Goal: Task Accomplishment & Management: Manage account settings

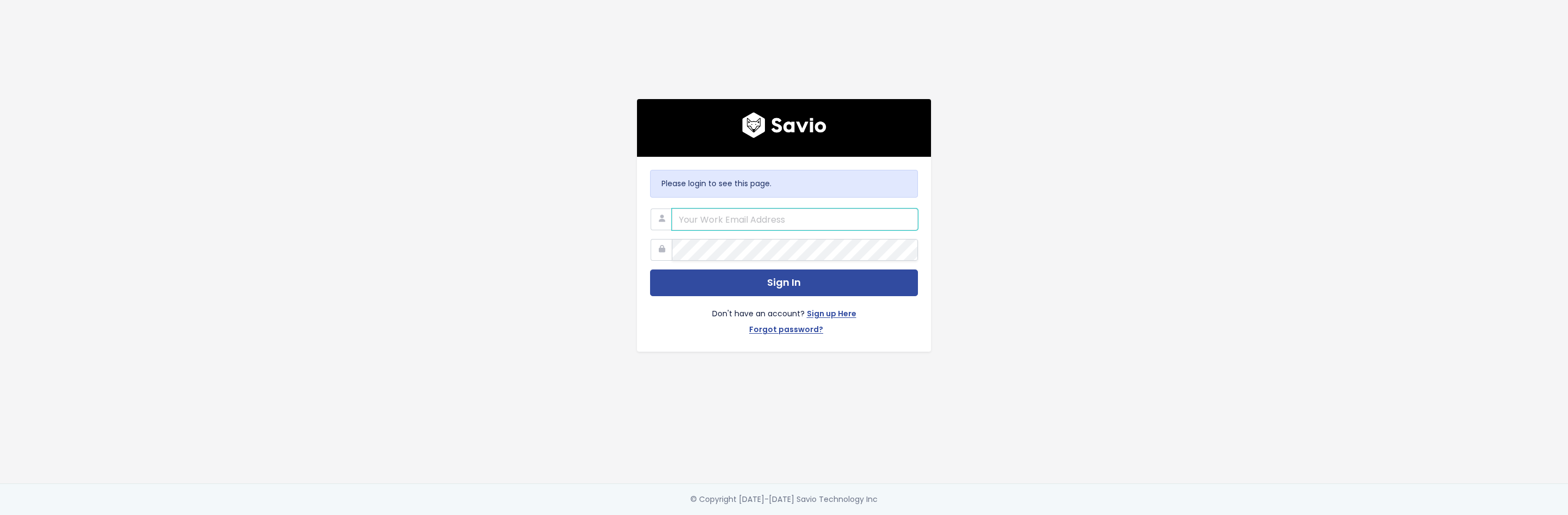
type input "cory@nextpatient.co"
click at [650, 270] on button "Sign In" at bounding box center [784, 283] width 268 height 27
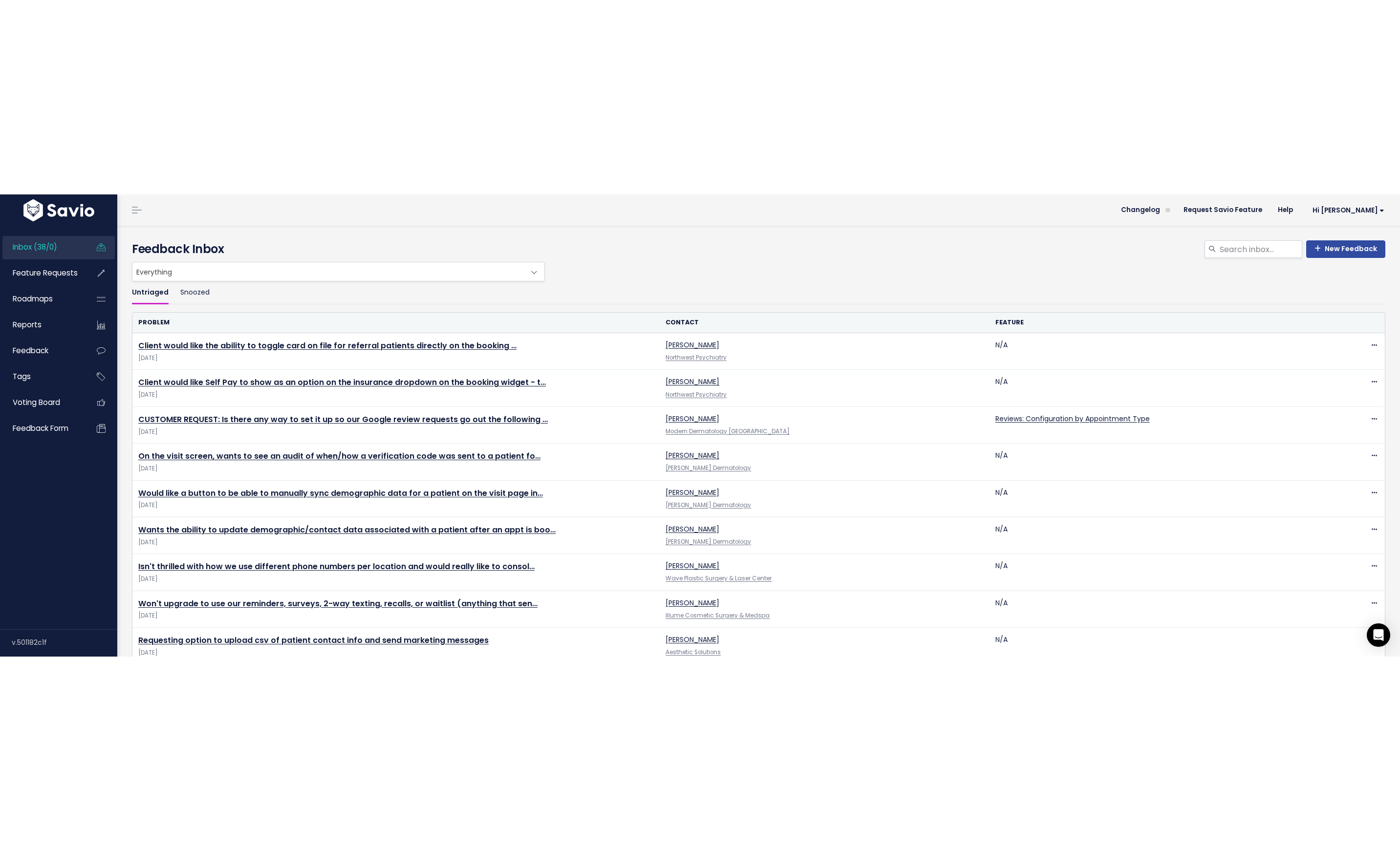
scroll to position [6, 0]
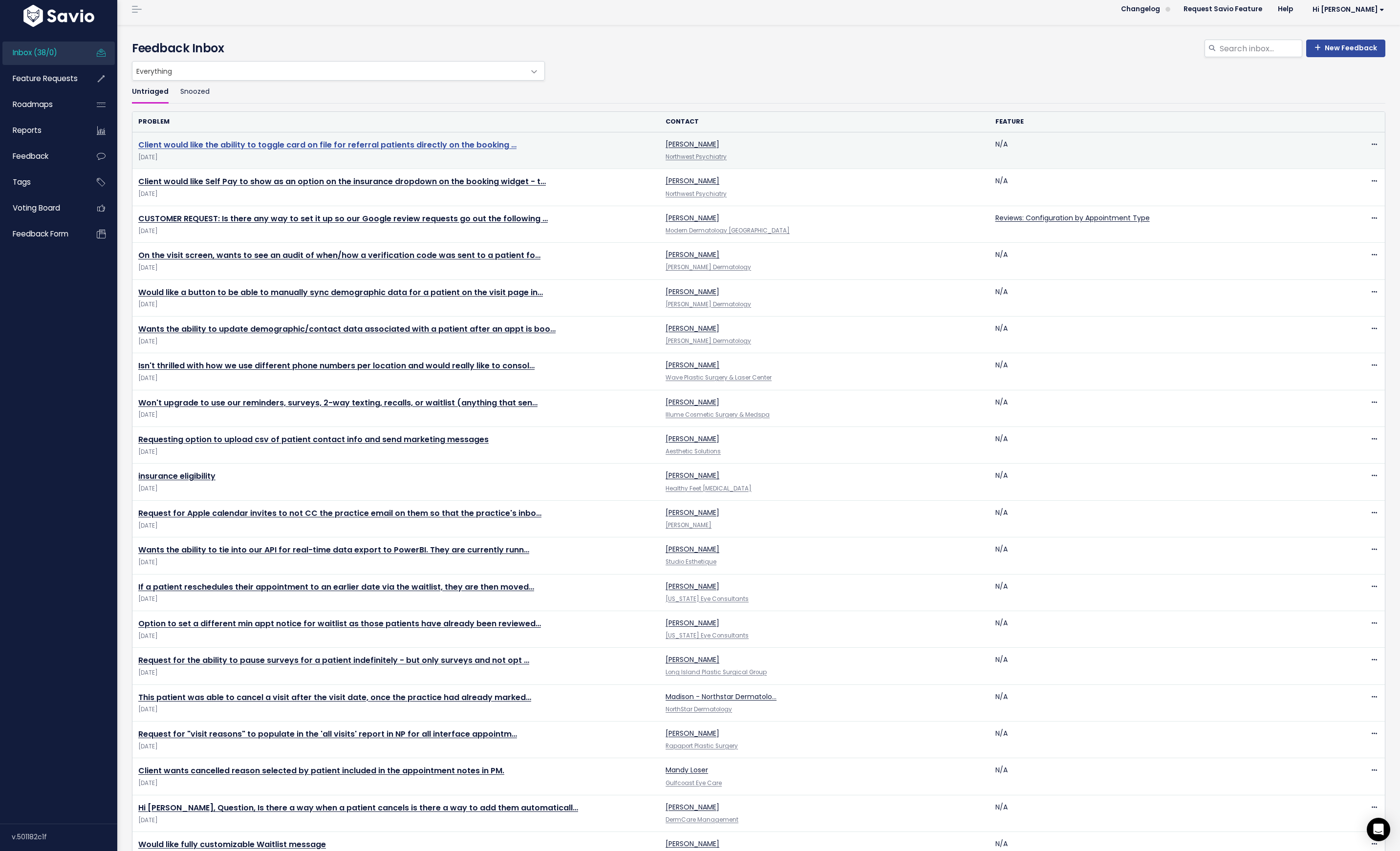
click at [378, 150] on link "Client would like the ability to toggle card on file for referral patients dire…" at bounding box center [328, 145] width 378 height 11
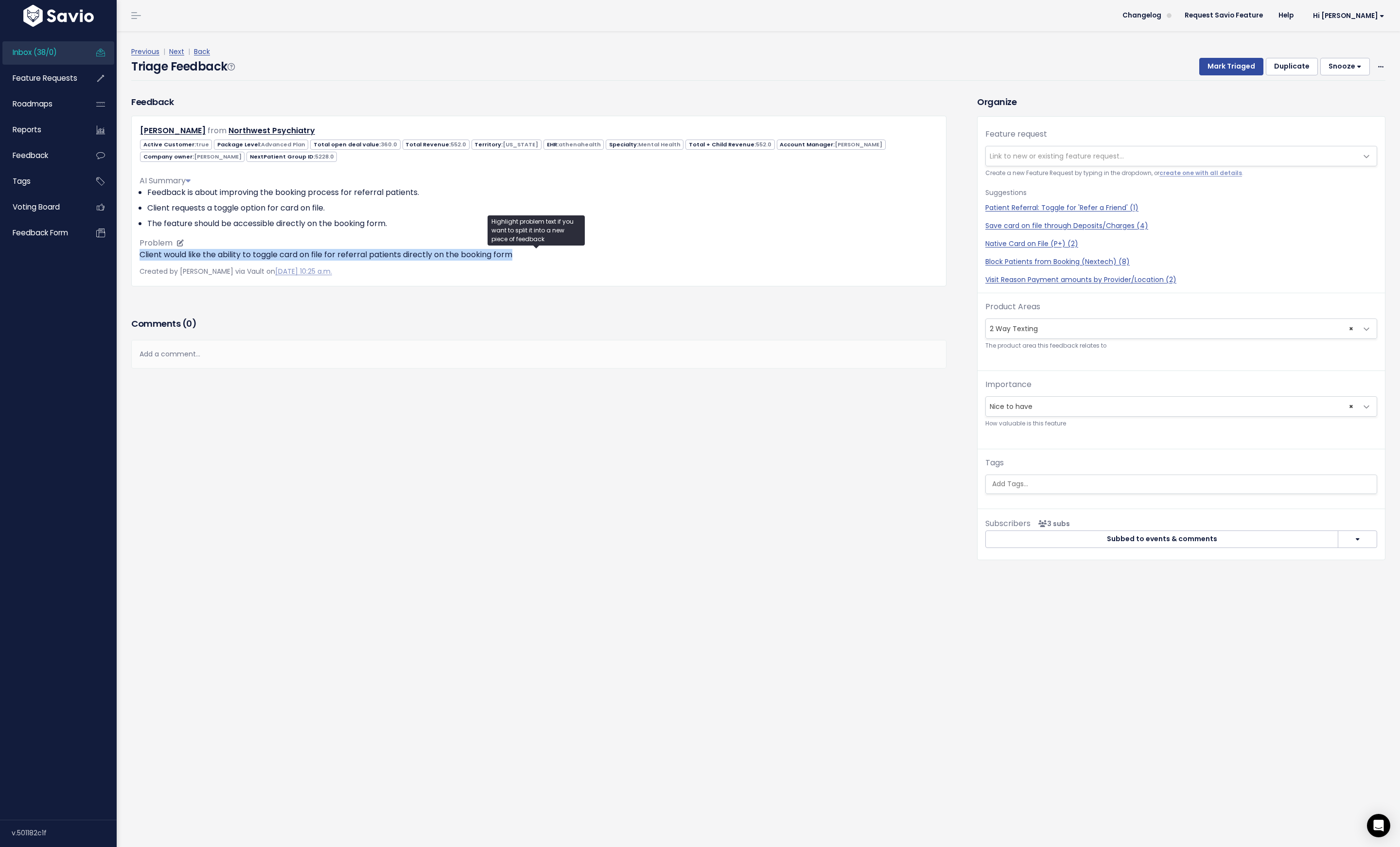
drag, startPoint x: 516, startPoint y: 254, endPoint x: 141, endPoint y: 256, distance: 375.0
click at [141, 256] on p "Client would like the ability to toggle card on file for referral patients dire…" at bounding box center [539, 255] width 799 height 12
copy p "Client would like the ability to toggle card on file for referral patients dire…"
click at [175, 51] on link "Next" at bounding box center [177, 51] width 15 height 10
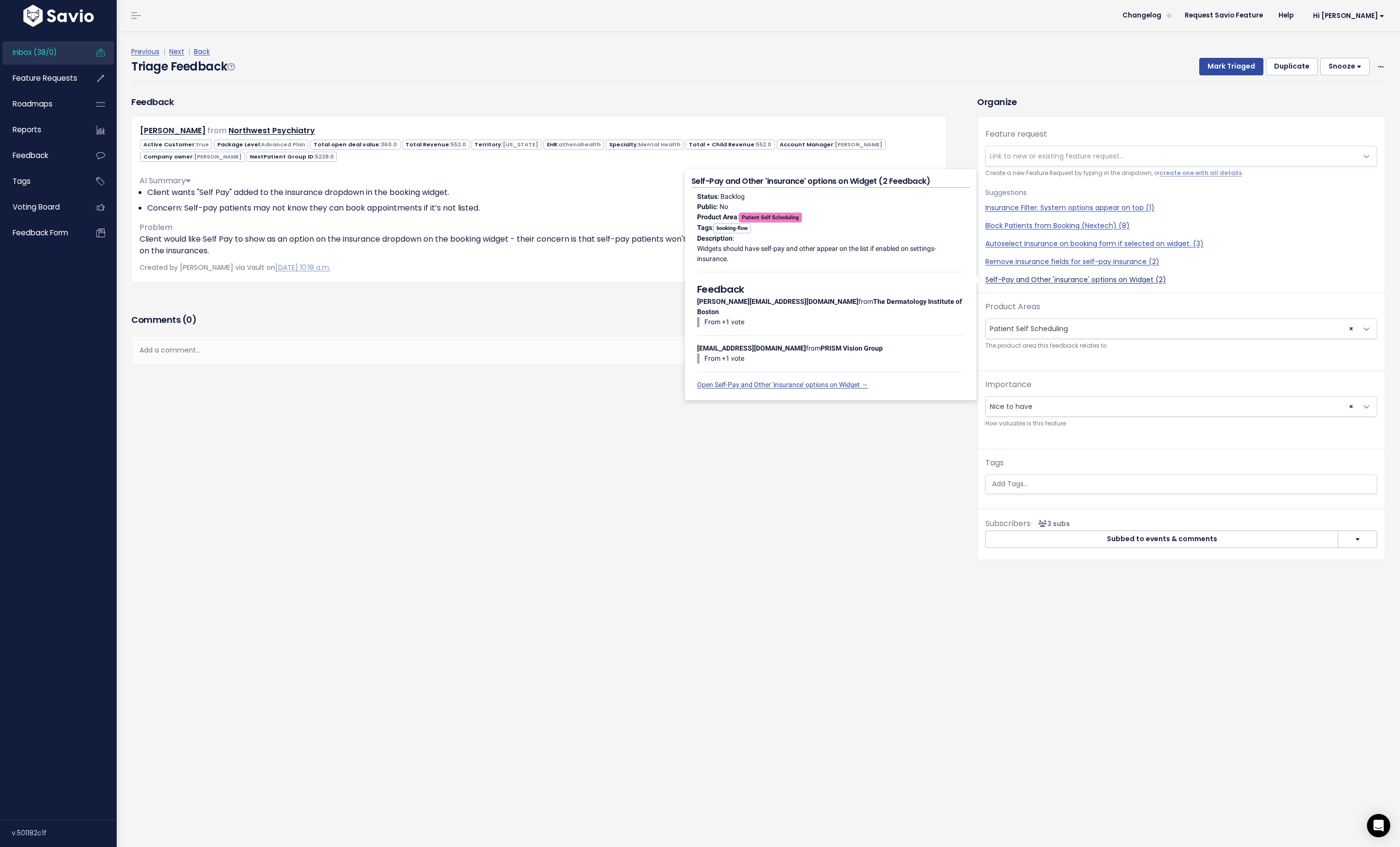
click at [1106, 280] on link "Self-Pay and Other 'insurance' options on Widget (2)" at bounding box center [1181, 280] width 392 height 10
select select "50156"
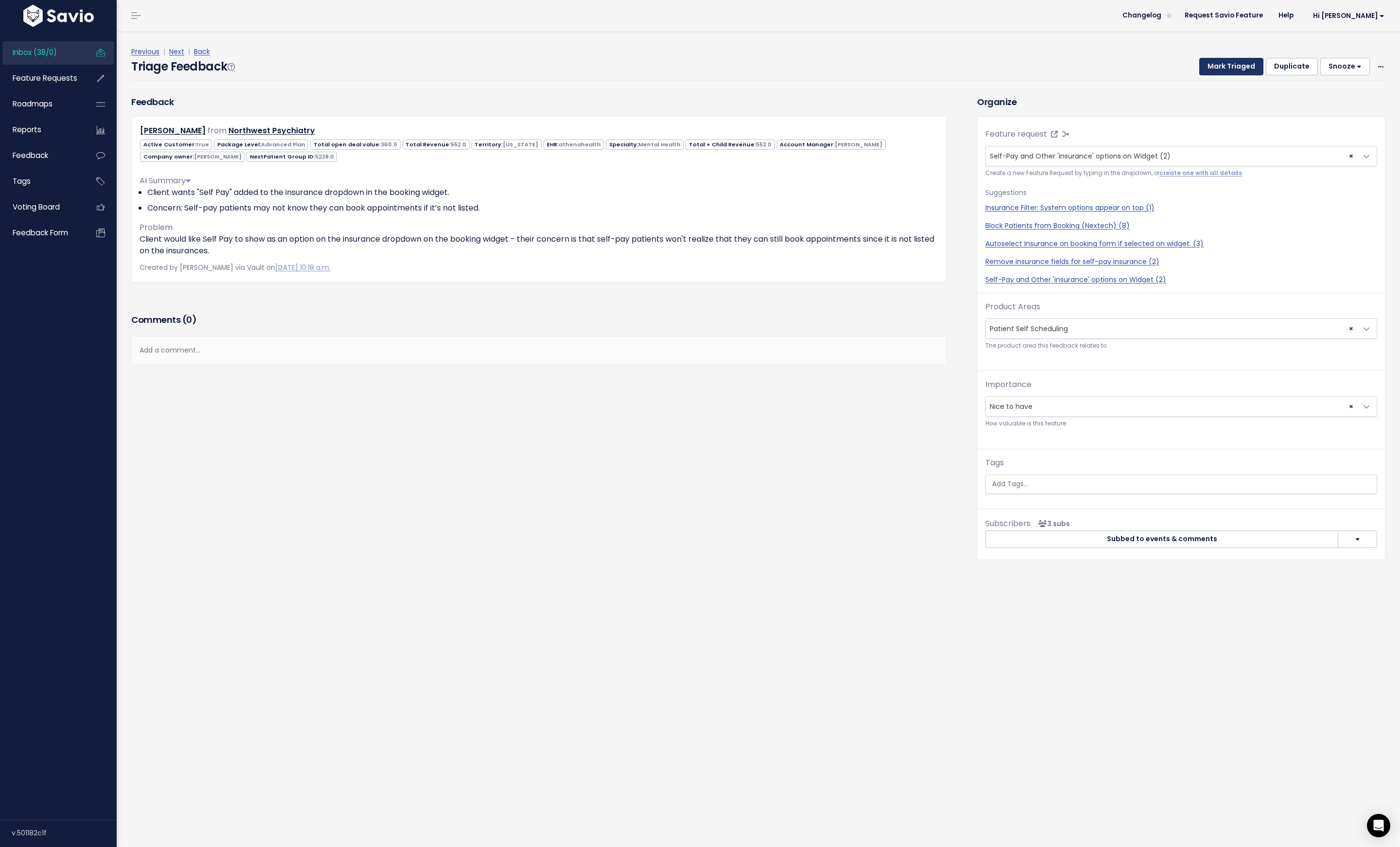
click at [1213, 71] on button "Mark Triaged" at bounding box center [1231, 67] width 64 height 18
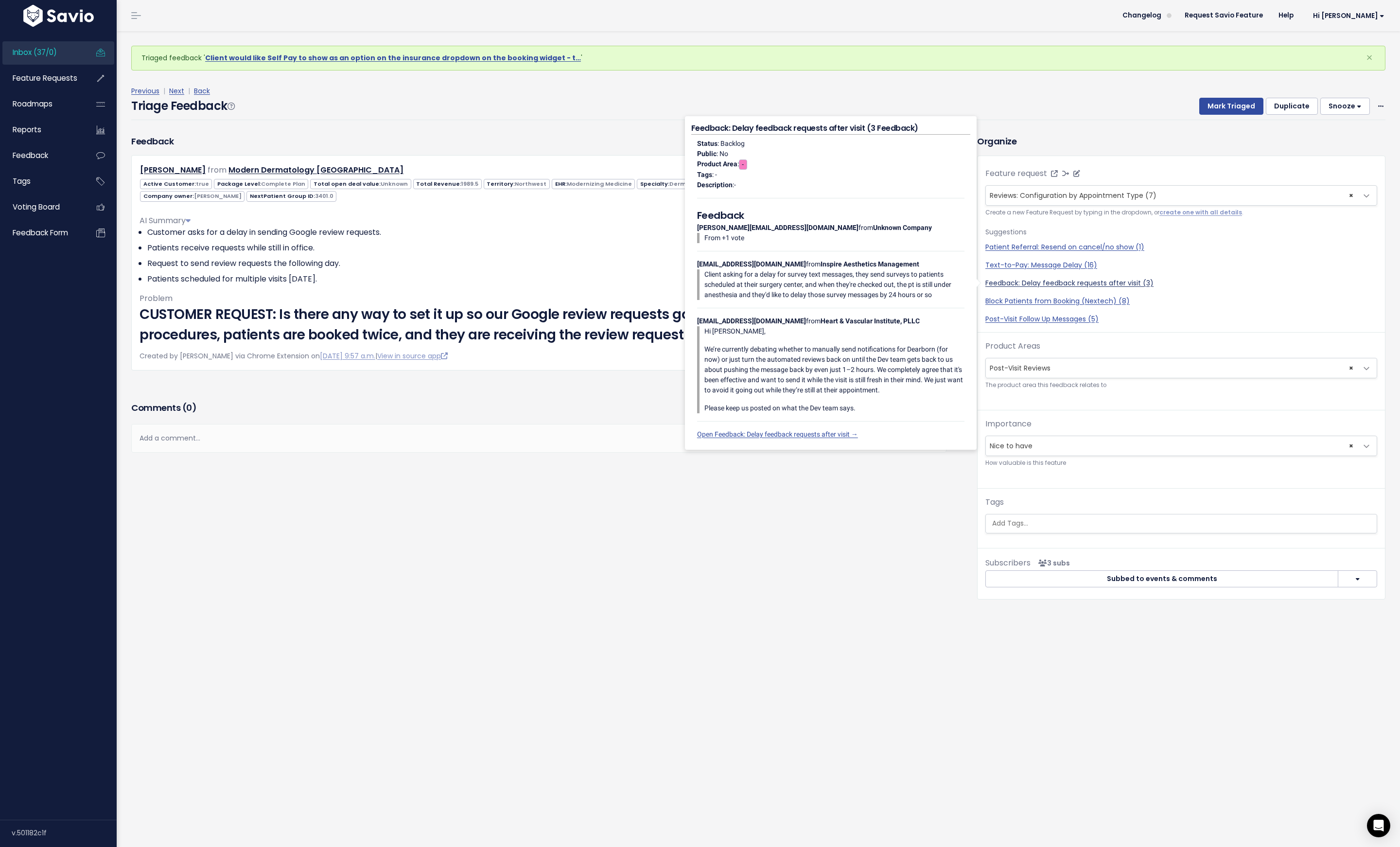
click at [1074, 286] on link "Feedback: Delay feedback requests after visit (3)" at bounding box center [1181, 283] width 392 height 10
select select "60407"
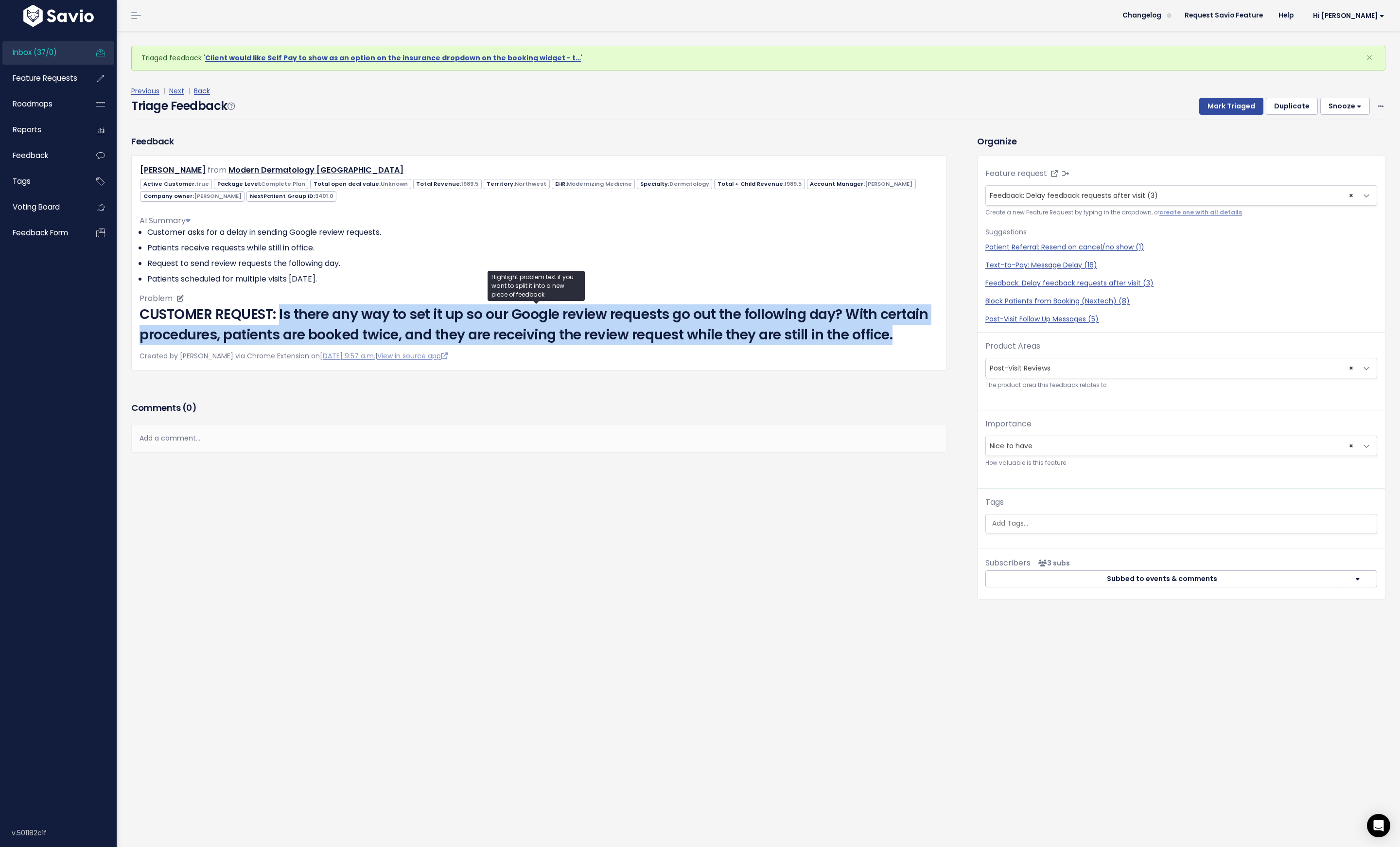
drag, startPoint x: 281, startPoint y: 313, endPoint x: 908, endPoint y: 342, distance: 627.7
click at [908, 342] on h2 "CUSTOMER REQUEST: Is there any way to set it up so our Google review requests g…" at bounding box center [539, 325] width 799 height 41
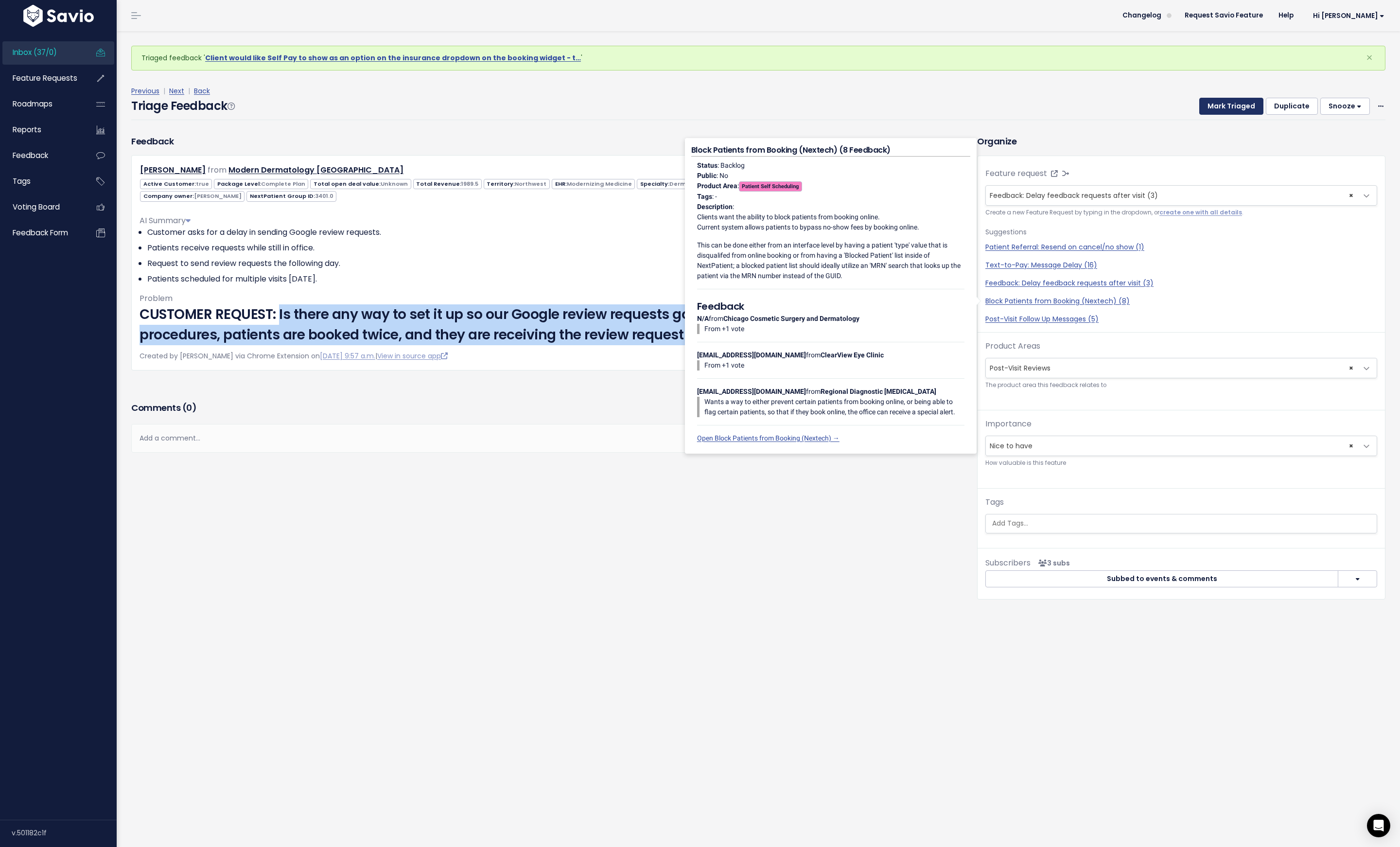
click at [1218, 104] on button "Mark Triaged" at bounding box center [1231, 107] width 64 height 18
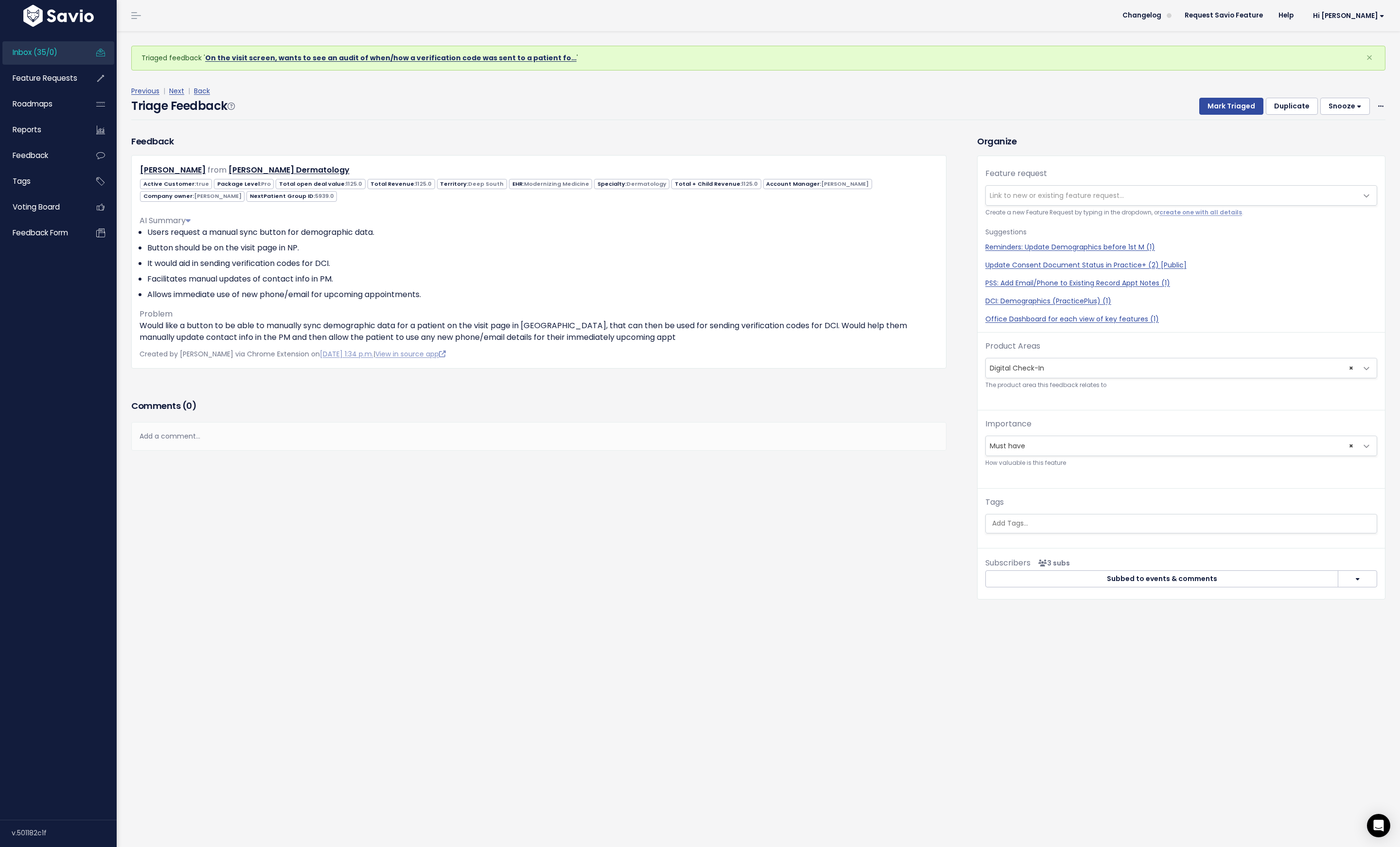
click at [247, 57] on link "On the visit screen, wants to see an audit of when/how a verification code was …" at bounding box center [391, 58] width 371 height 10
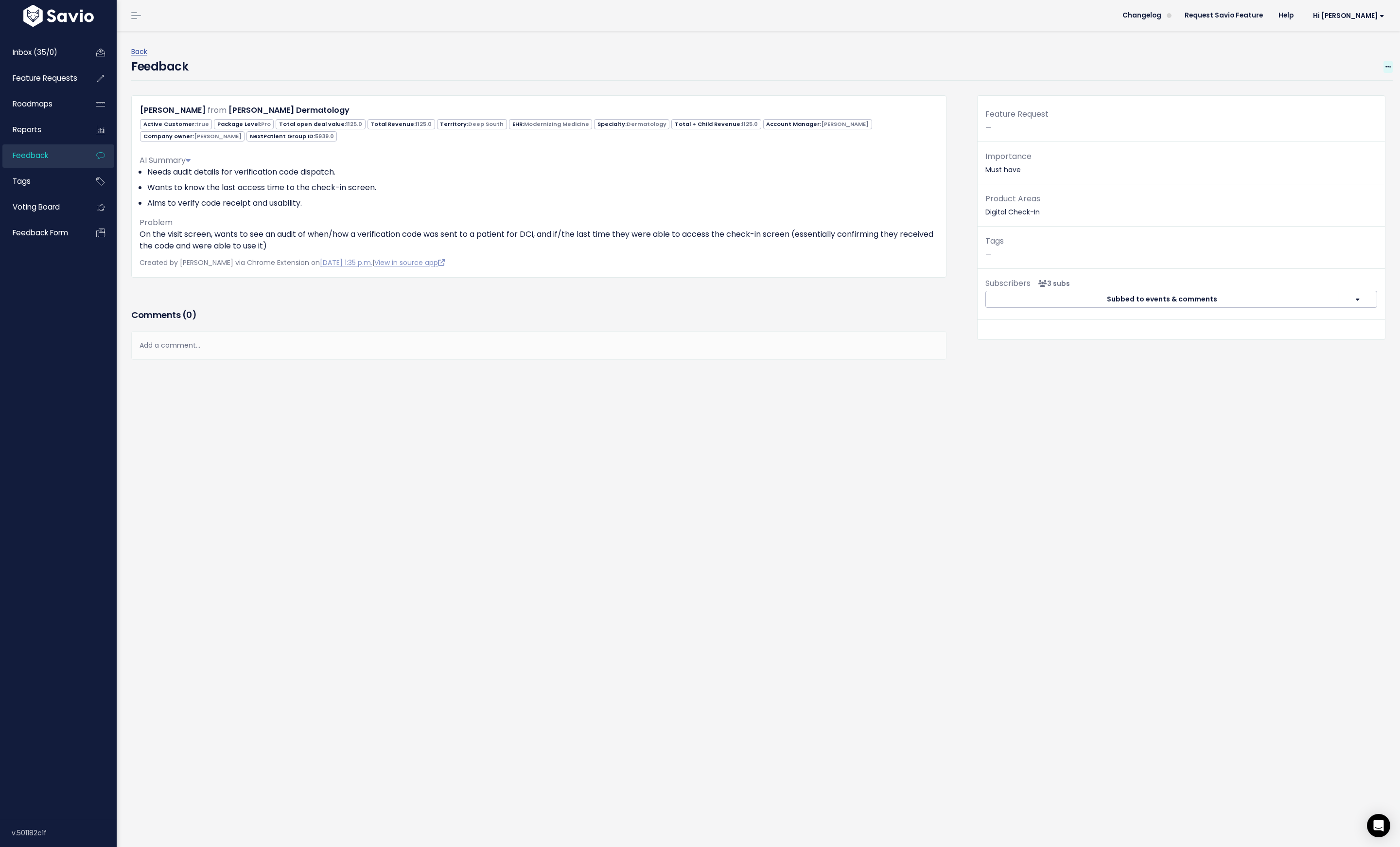
click at [1383, 68] on span at bounding box center [1388, 67] width 9 height 12
click at [1337, 110] on link "Restore to Inbox" at bounding box center [1350, 112] width 70 height 19
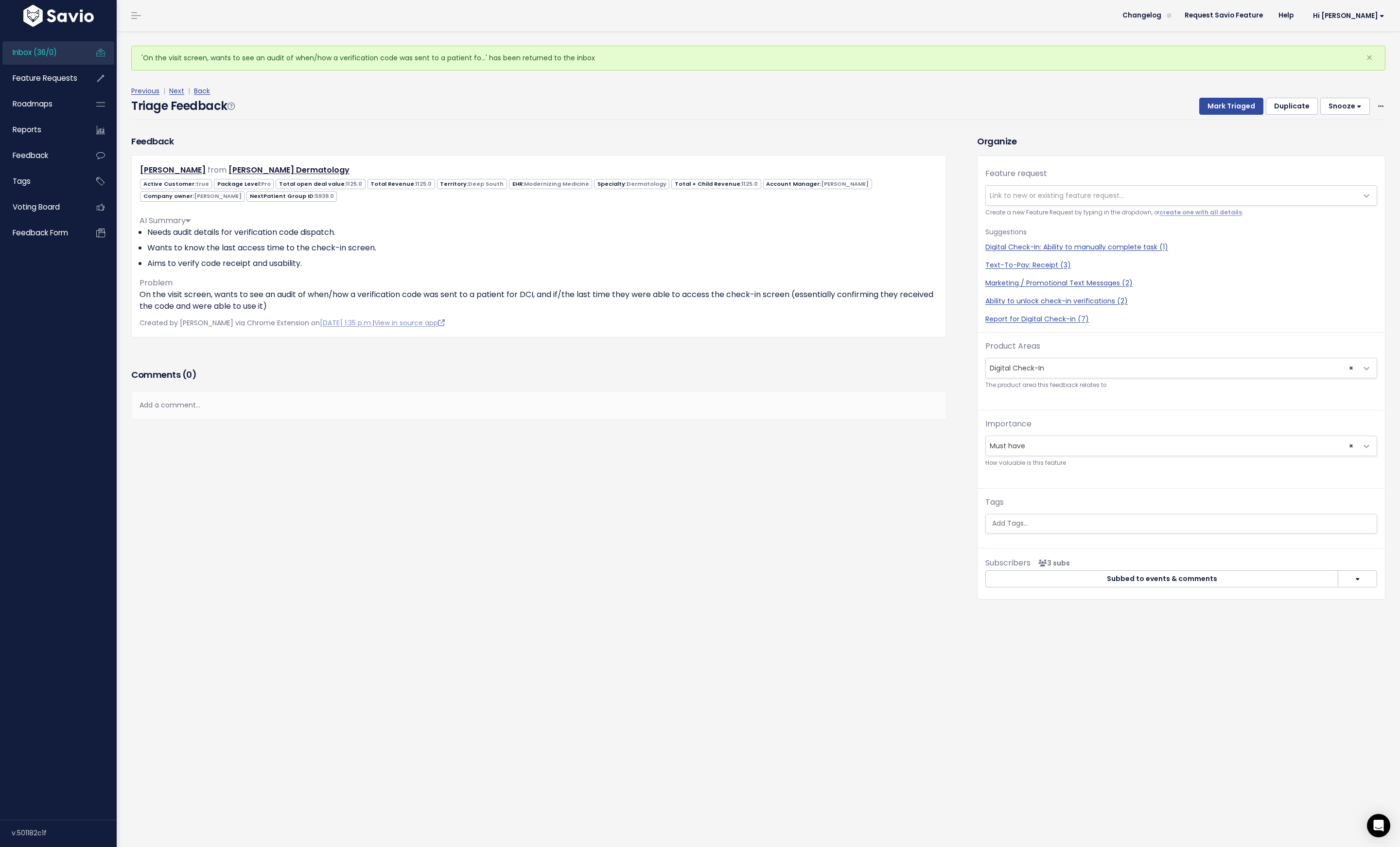
click at [1060, 192] on span "Link to new or existing feature request..." at bounding box center [1057, 195] width 134 height 10
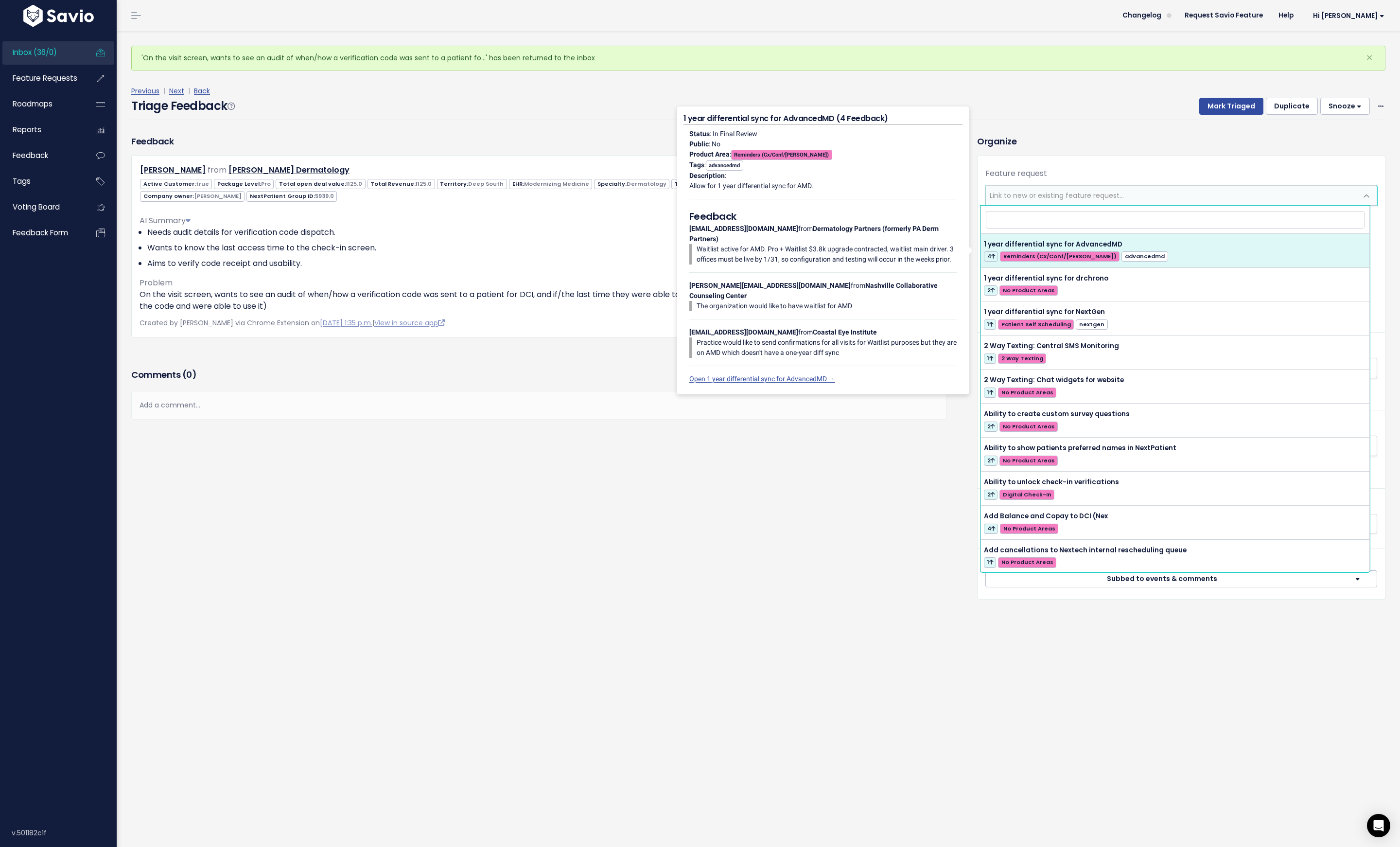
click at [944, 118] on h4 "1 year differential sync for AdvancedMD (4 Feedback)" at bounding box center [823, 119] width 279 height 12
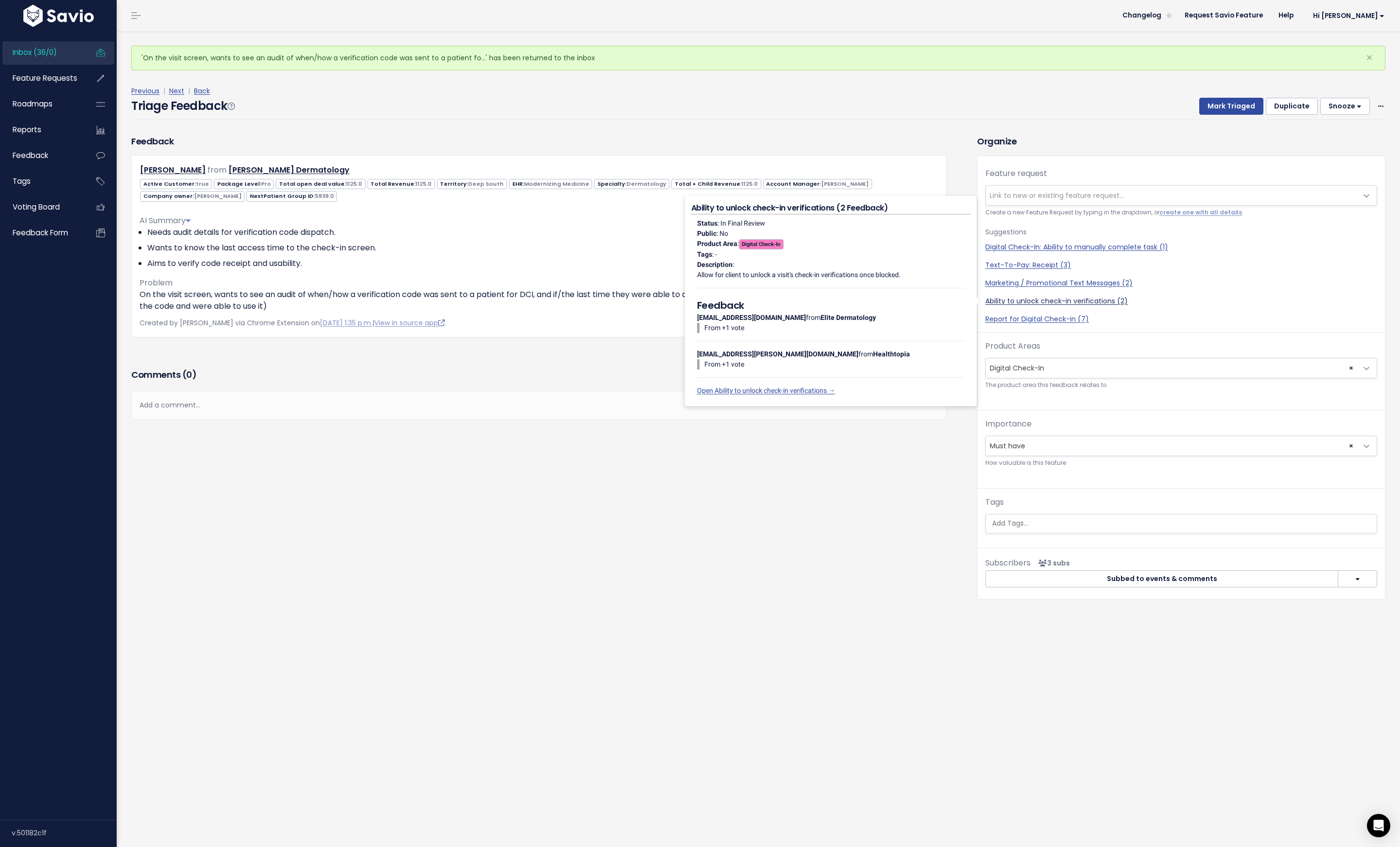
click at [1013, 299] on link "Ability to unlock check-in verifications (2)" at bounding box center [1181, 301] width 392 height 10
select select "50134"
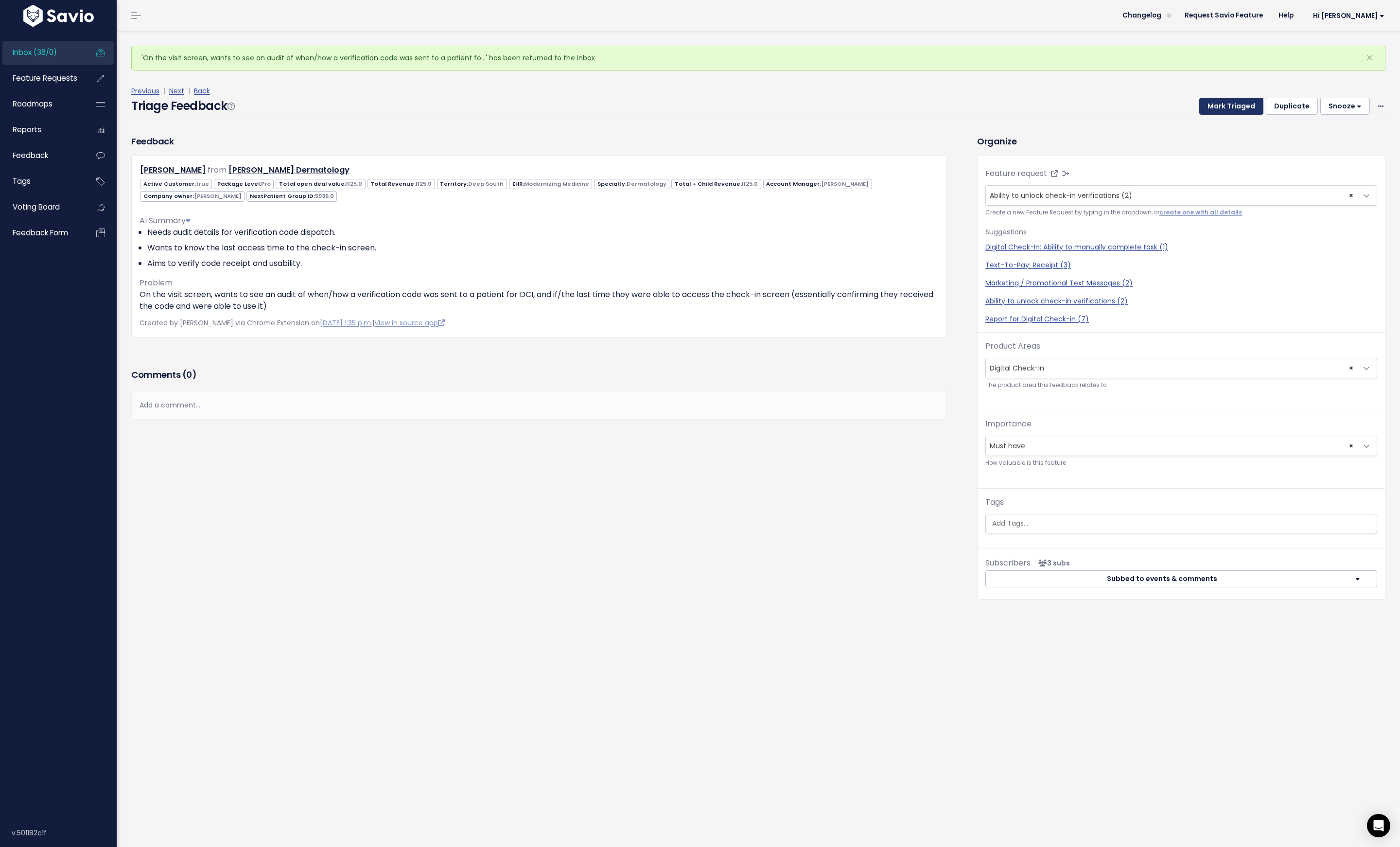
click at [1210, 105] on button "Mark Triaged" at bounding box center [1231, 107] width 64 height 18
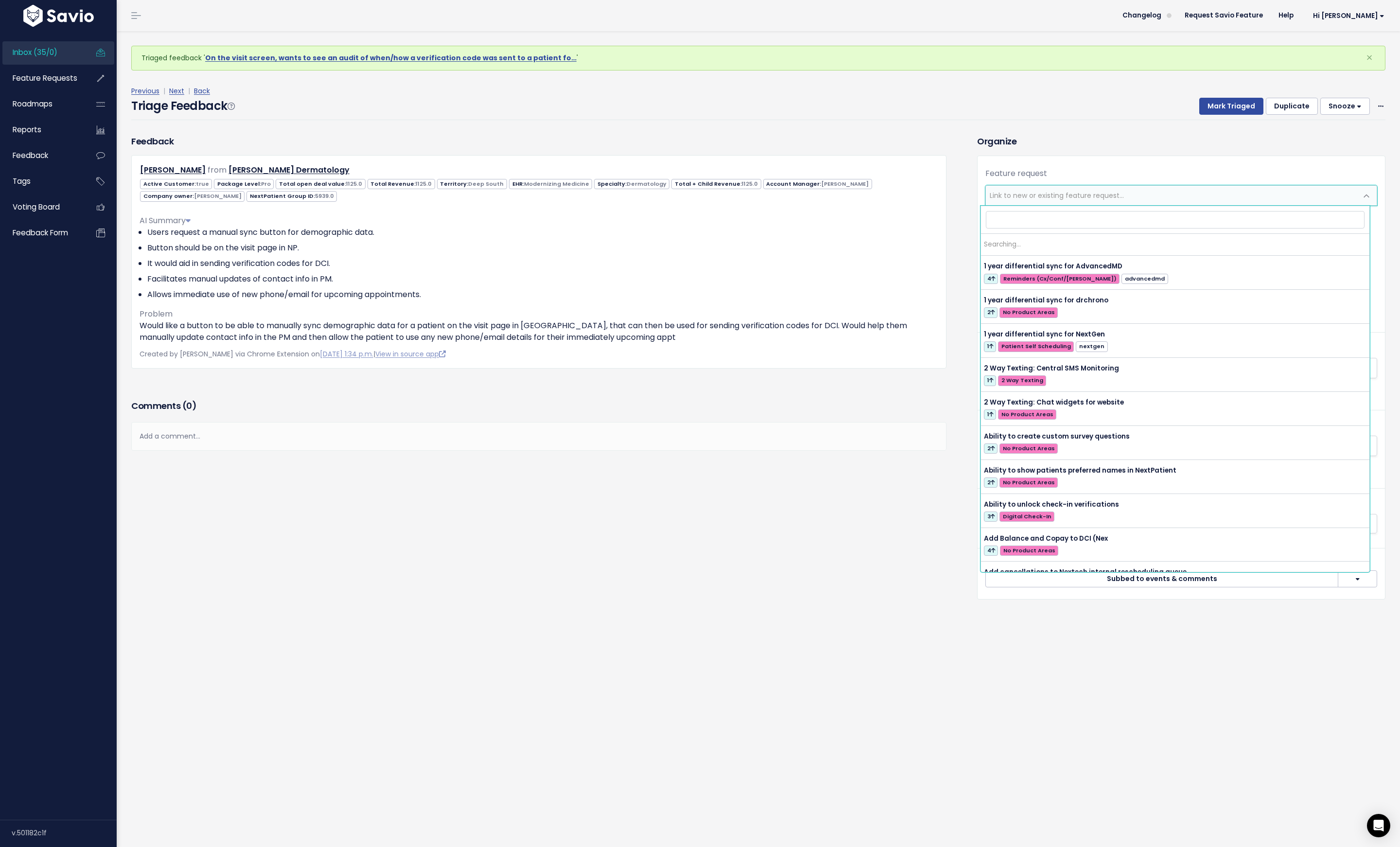
click at [1060, 195] on span "Link to new or existing feature request..." at bounding box center [1057, 195] width 134 height 10
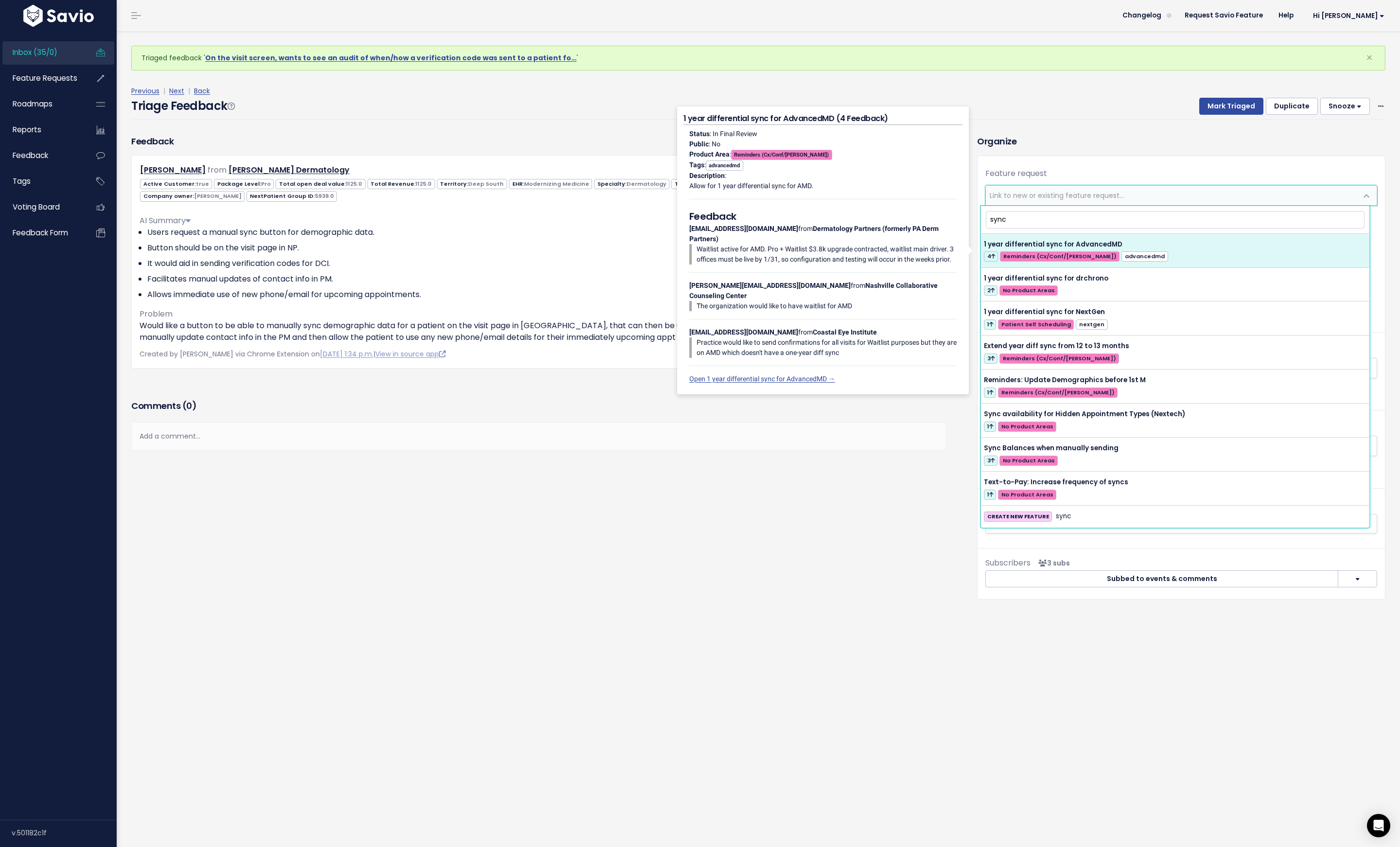
drag, startPoint x: 1097, startPoint y: 223, endPoint x: 946, endPoint y: 218, distance: 151.1
click at [946, 218] on body "Inbox (35/0) Feature Requests Roadmaps ×" at bounding box center [700, 424] width 1400 height 847
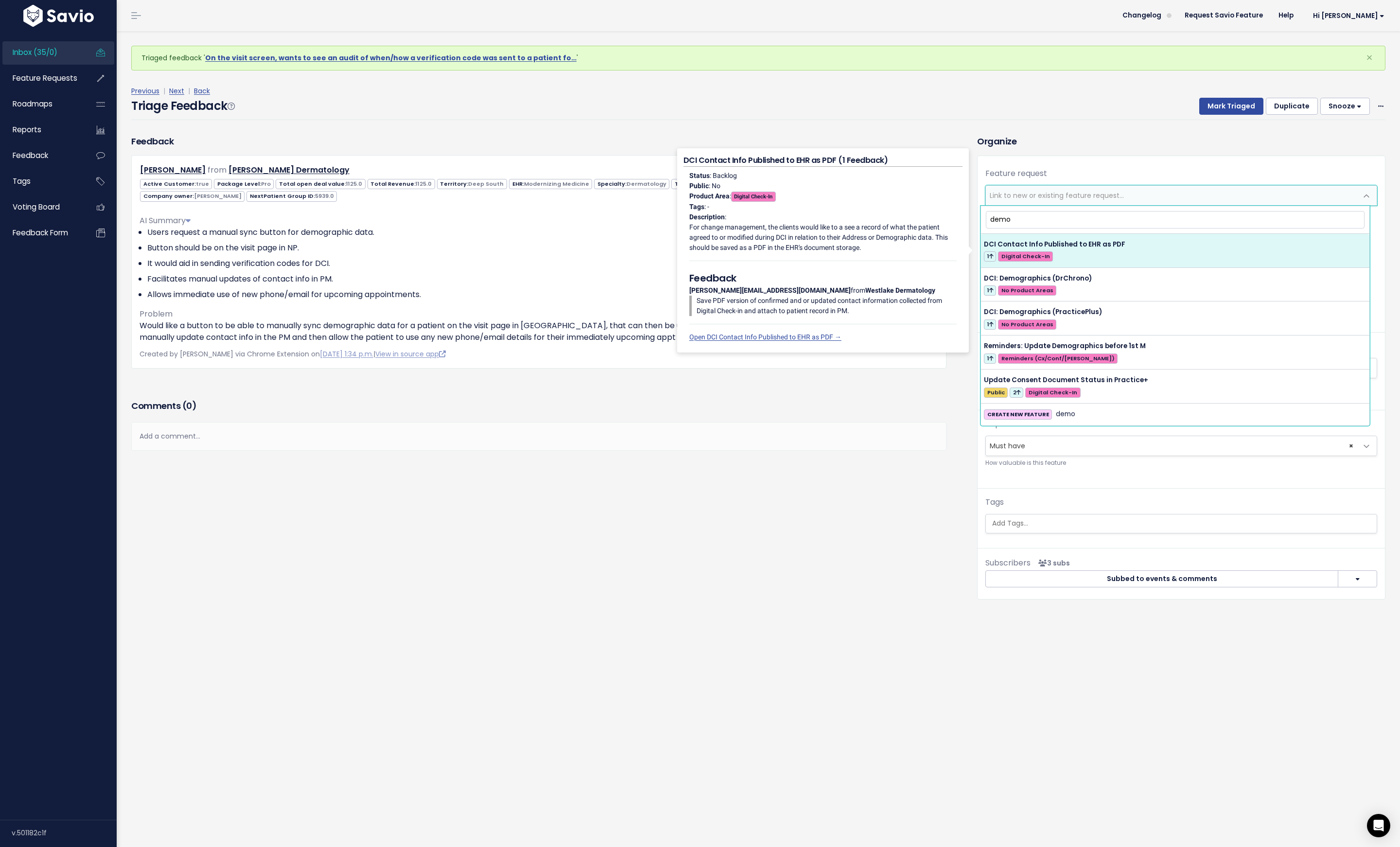
drag, startPoint x: 1014, startPoint y: 216, endPoint x: 988, endPoint y: 218, distance: 26.1
click at [988, 218] on input "demo" at bounding box center [1175, 219] width 379 height 17
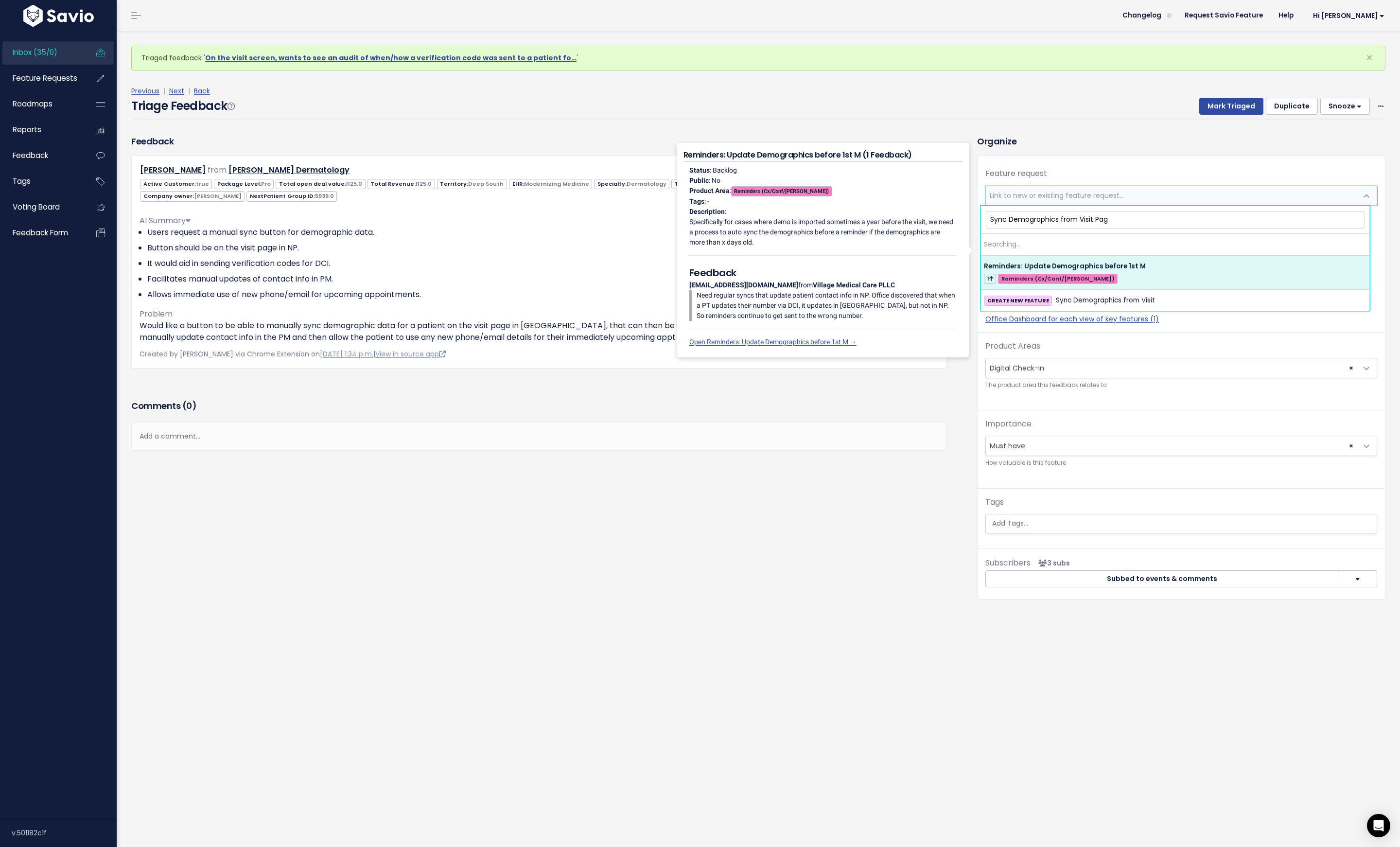
type input "Sync Demographics from Visit Page"
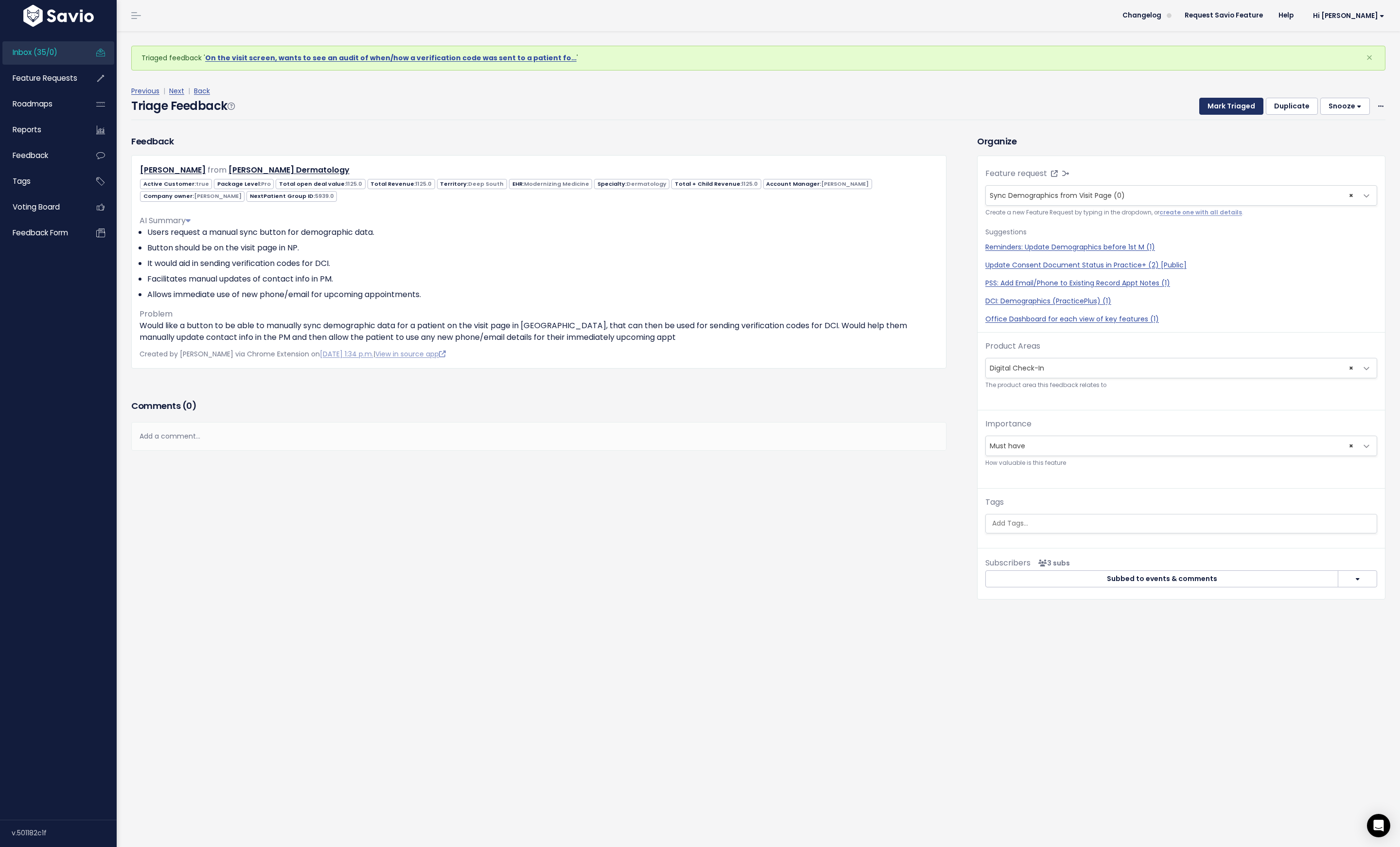
click at [1231, 113] on button "Mark Triaged" at bounding box center [1231, 107] width 64 height 18
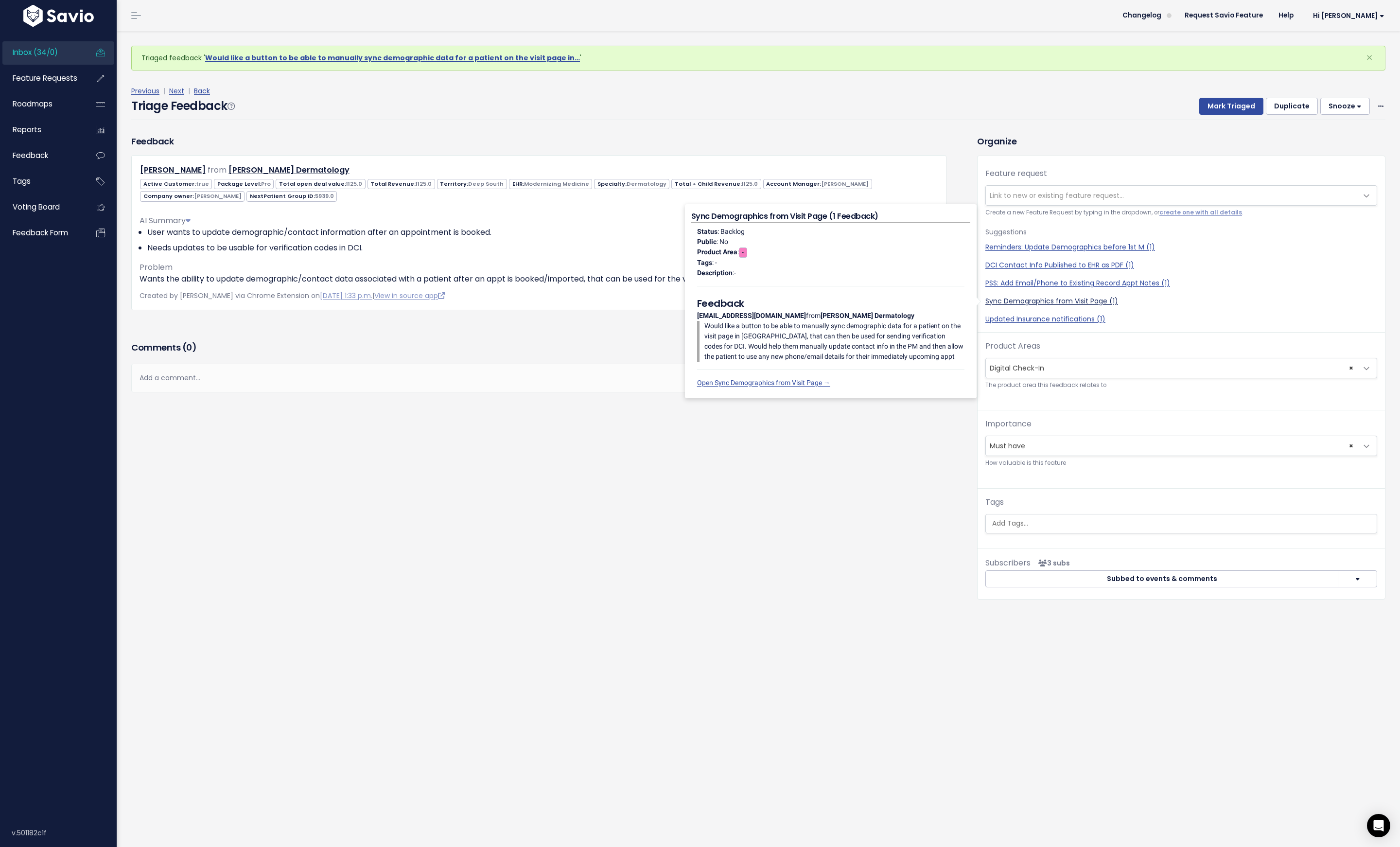
click at [1066, 302] on link "Sync Demographics from Visit Page (1)" at bounding box center [1181, 301] width 392 height 10
select select "64822"
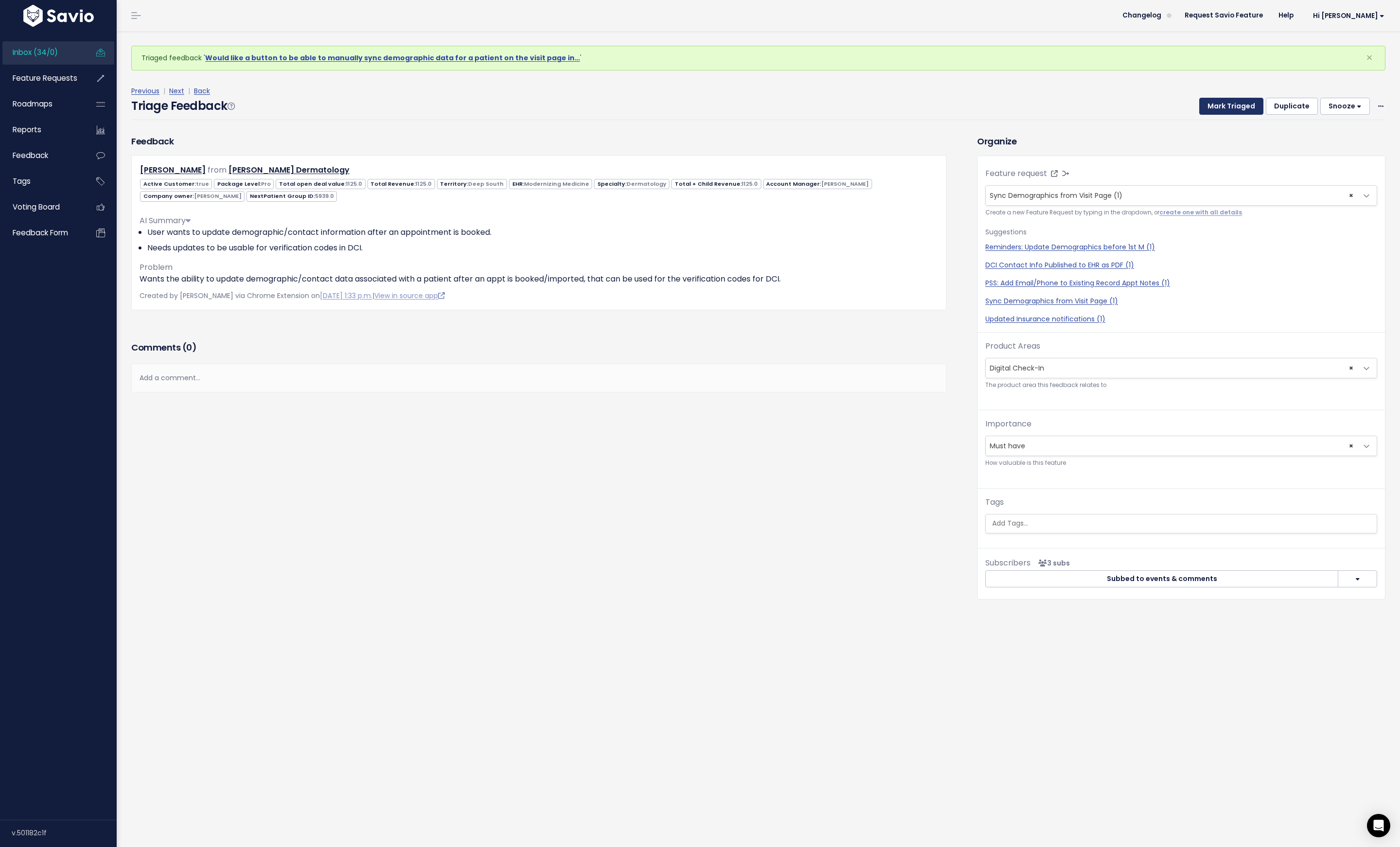
click at [1207, 106] on button "Mark Triaged" at bounding box center [1231, 107] width 64 height 18
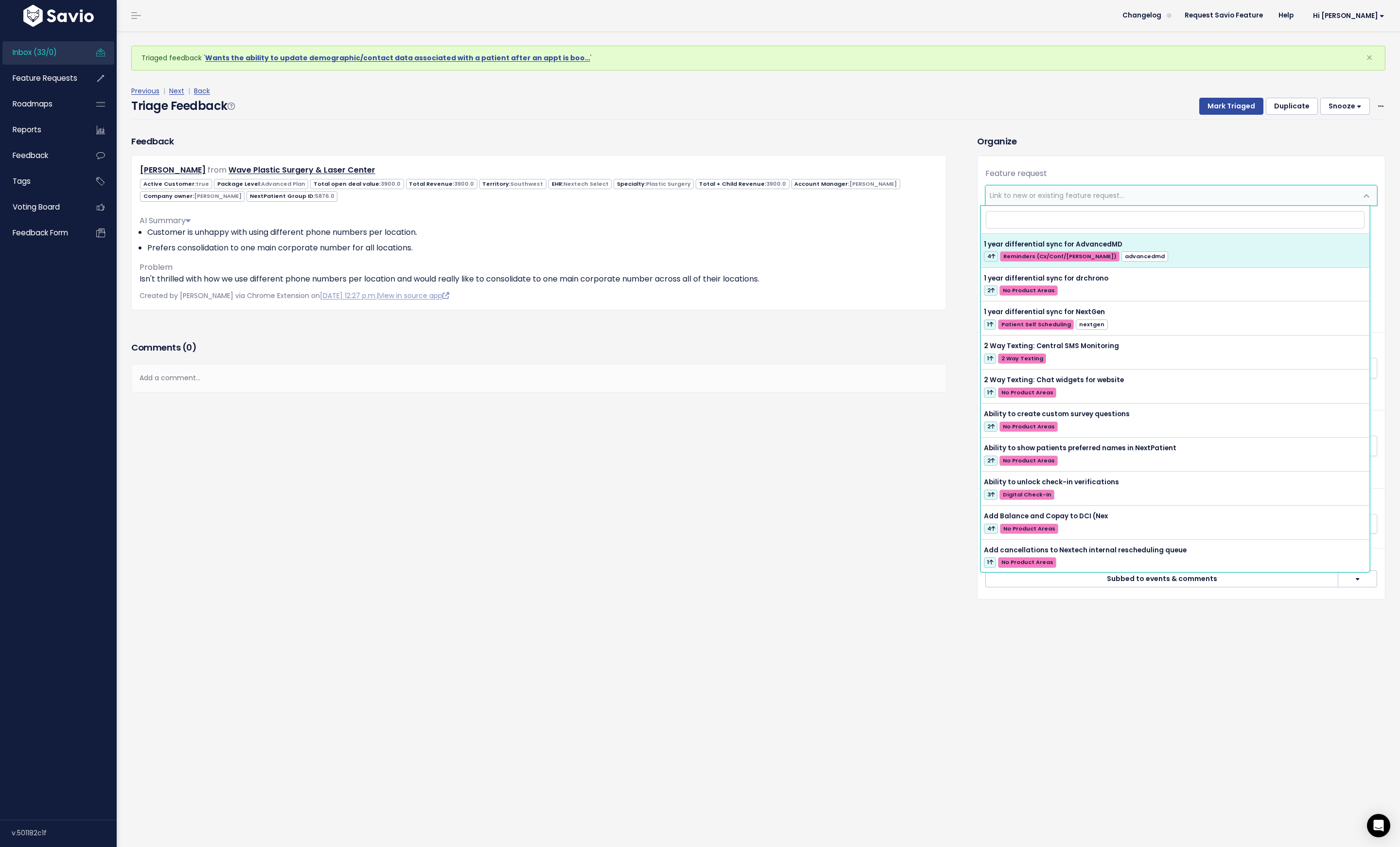
click at [1074, 192] on span "Link to new or existing feature request..." at bounding box center [1057, 195] width 134 height 10
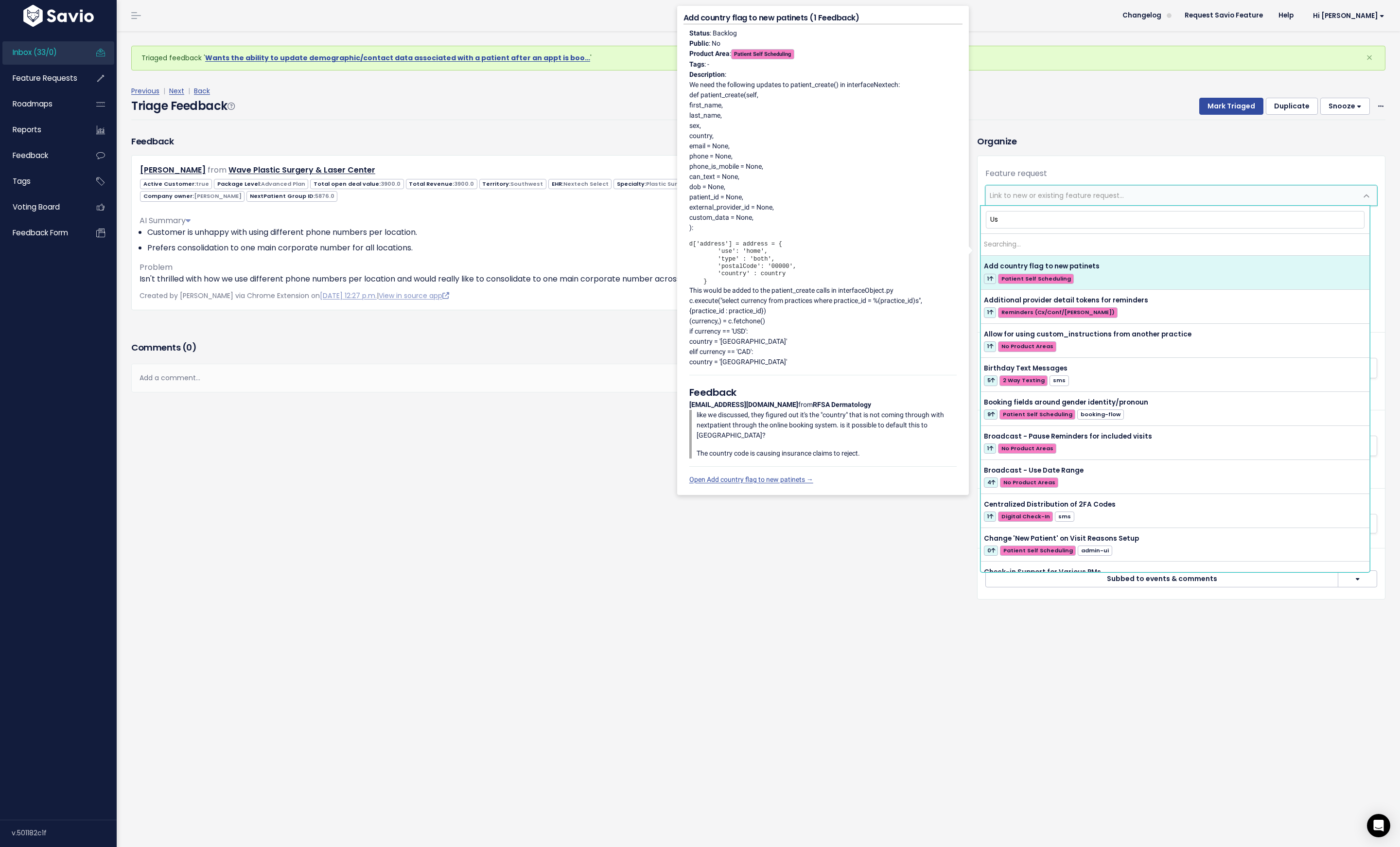
type input "U"
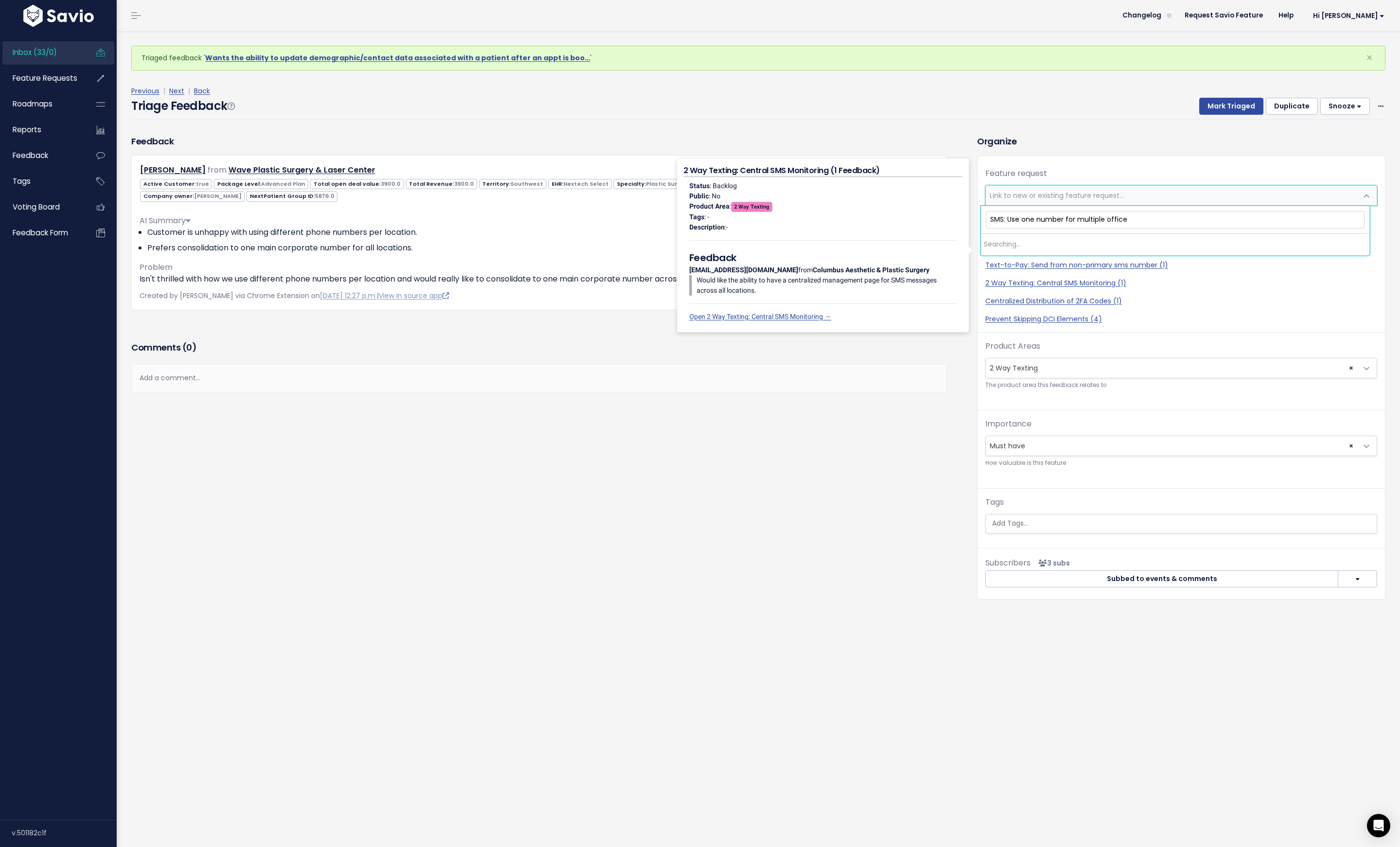
type input "SMS: Use one number for multiple offices"
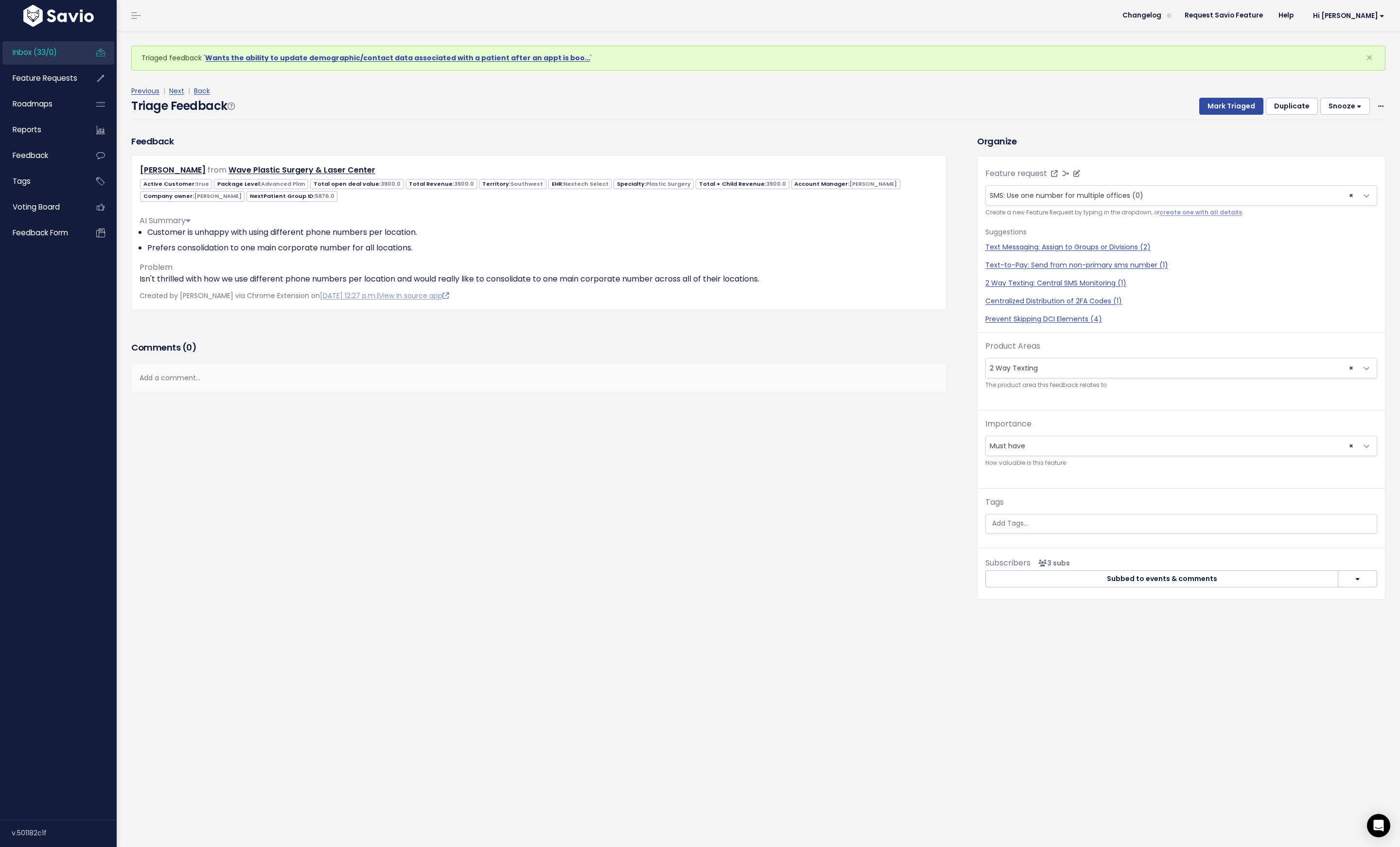
click at [1222, 116] on div "Triage Feedback Mark Triaged Duplicate Snooze 1 day 3 days 7 days 14 days Edit …" at bounding box center [758, 109] width 1254 height 23
click at [1223, 110] on button "Mark Triaged" at bounding box center [1231, 107] width 64 height 18
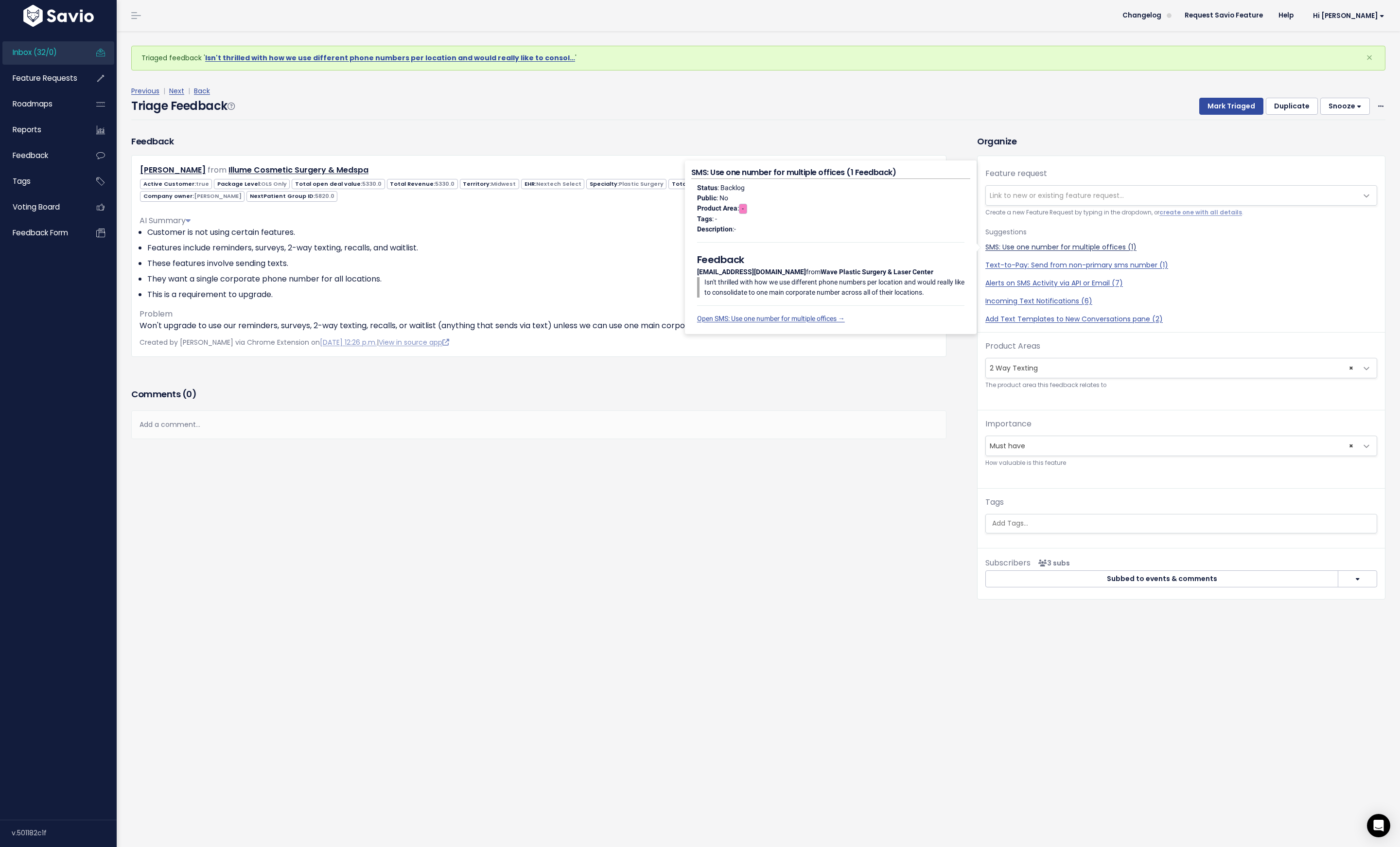
click at [1010, 245] on link "SMS: Use one number for multiple offices (1)" at bounding box center [1181, 247] width 392 height 10
select select "64823"
click at [663, 110] on div "Triage Feedback Mark Triaged Duplicate Snooze 1 day 3 days 7 days 14 days Edit …" at bounding box center [758, 109] width 1254 height 23
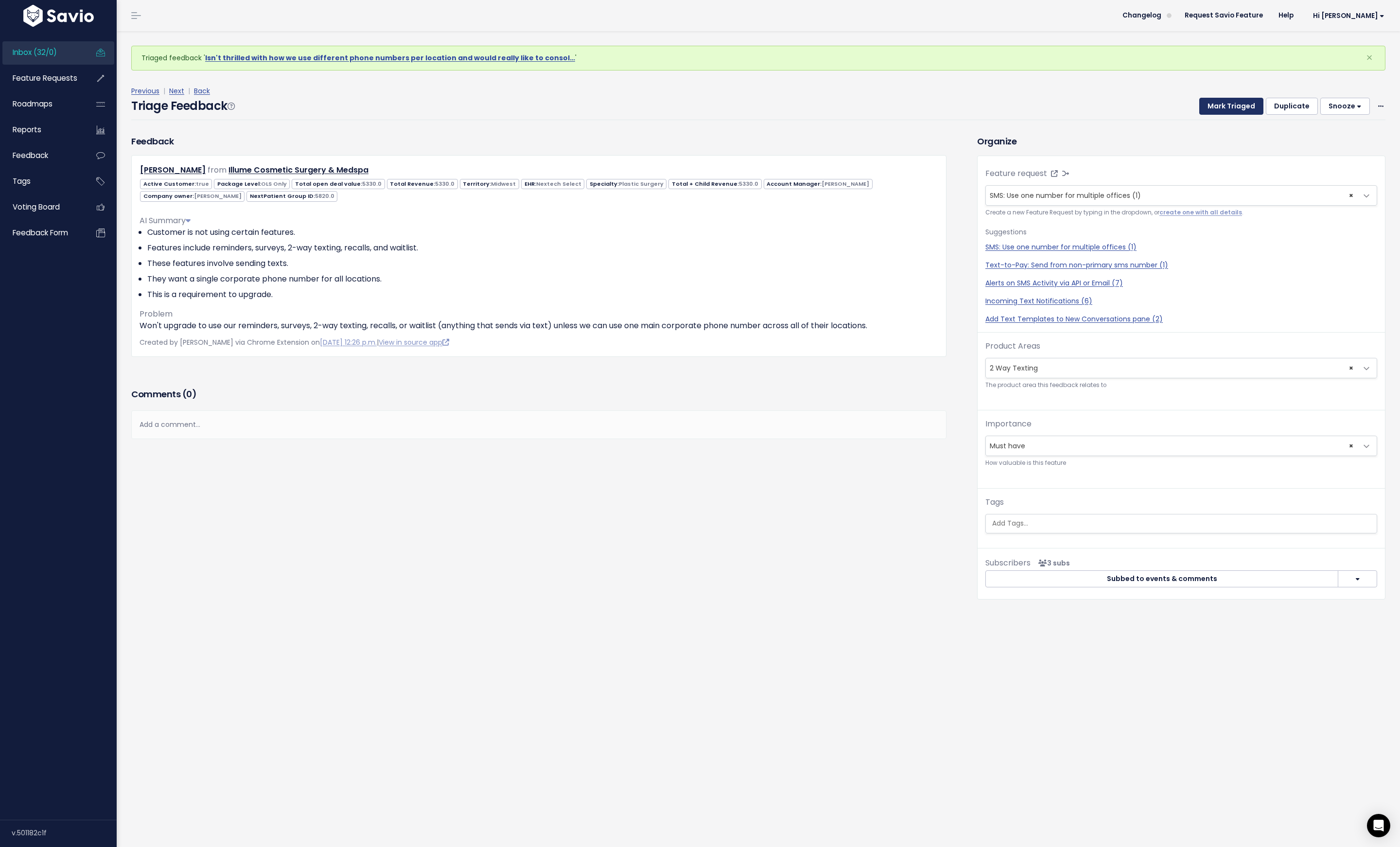
click at [1215, 104] on button "Mark Triaged" at bounding box center [1231, 107] width 64 height 18
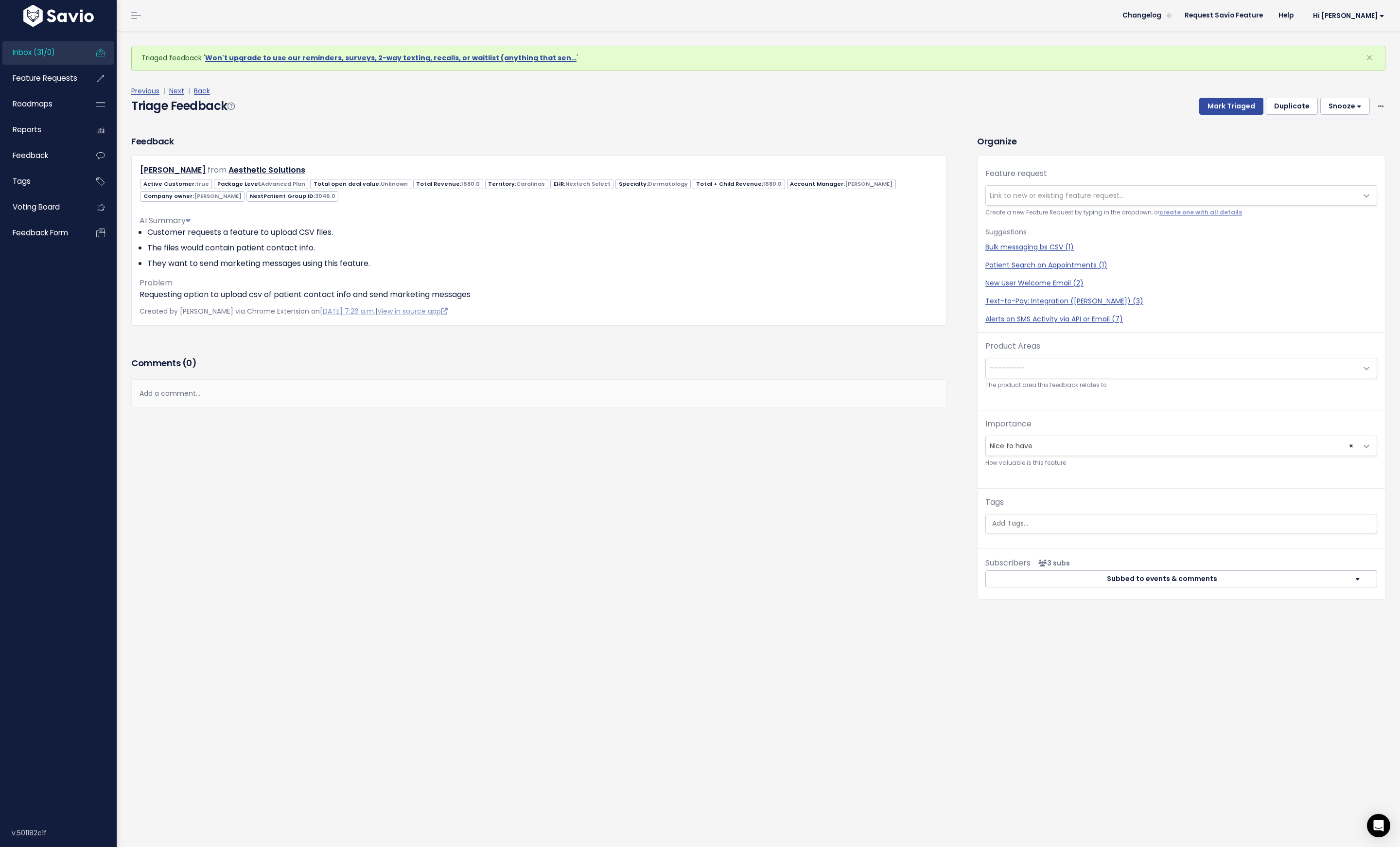
click at [1046, 199] on span "Link to new or existing feature request..." at bounding box center [1057, 195] width 134 height 10
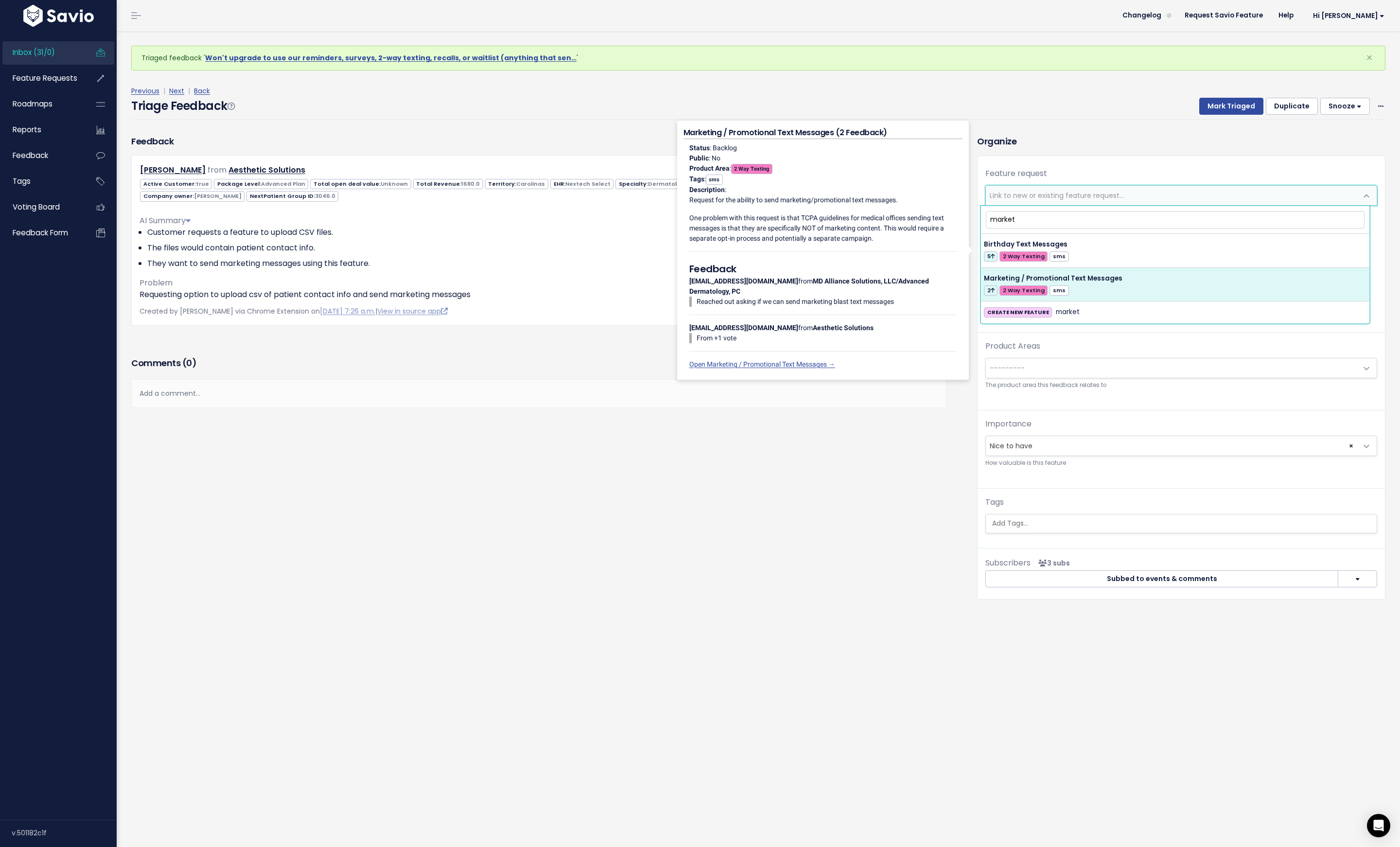
type input "market"
select select "50128"
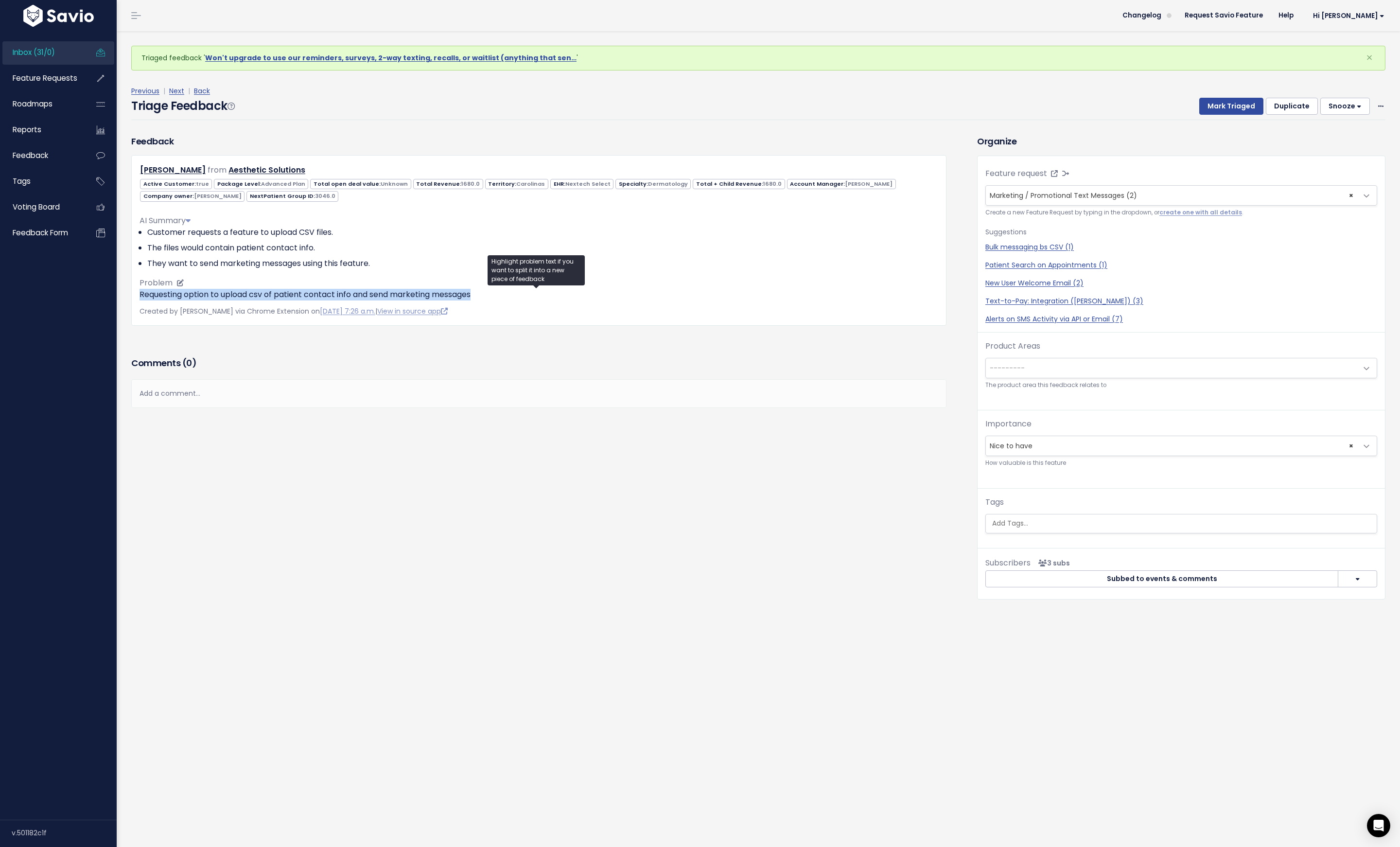
drag, startPoint x: 482, startPoint y: 294, endPoint x: 140, endPoint y: 297, distance: 342.0
click at [140, 297] on p "Requesting option to upload csv of patient contact info and send marketing mess…" at bounding box center [539, 295] width 799 height 12
copy p "Requesting option to upload csv of patient contact info and send marketing mess…"
click at [1228, 106] on button "Mark Triaged" at bounding box center [1231, 107] width 64 height 18
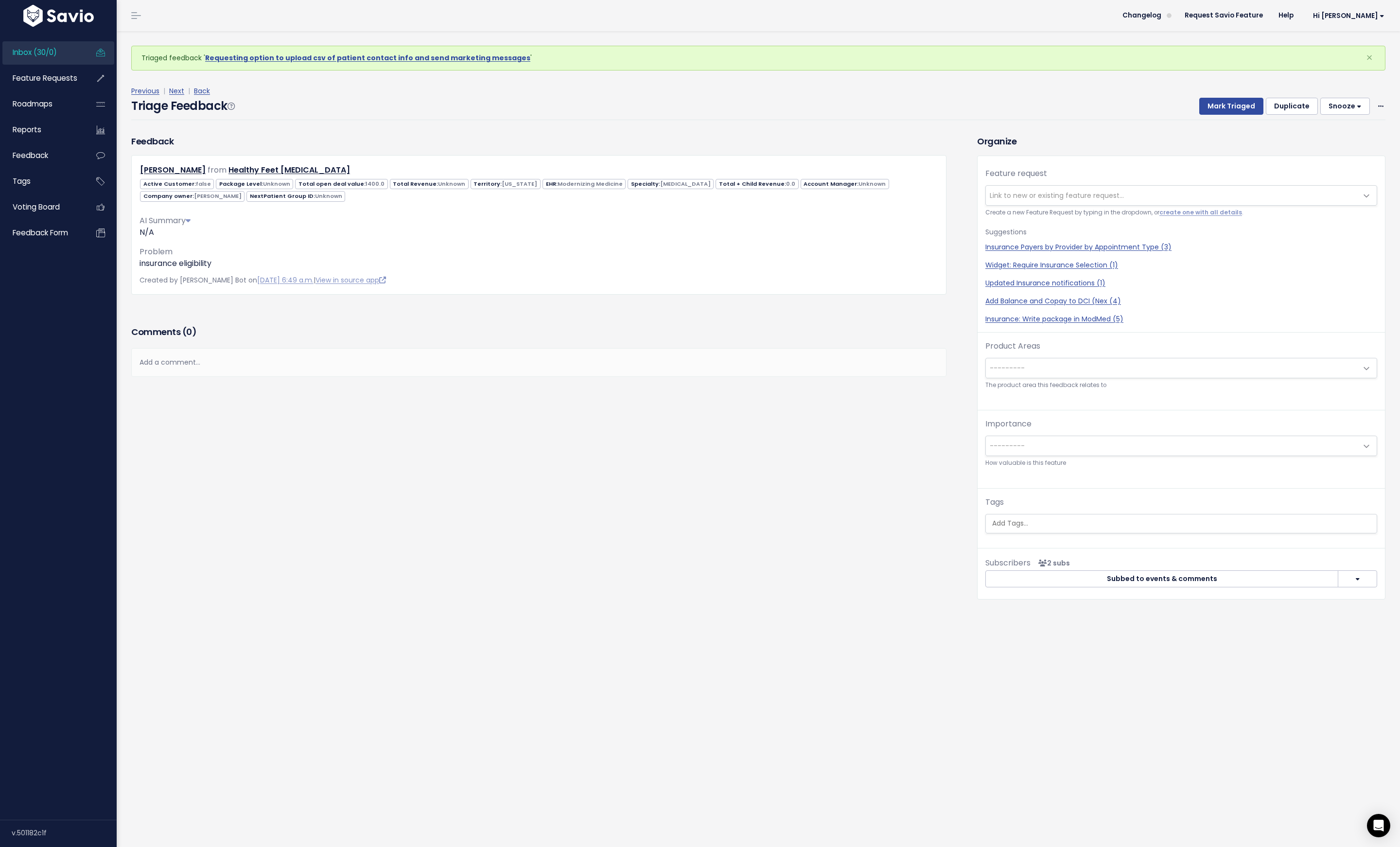
click at [1043, 191] on span "Link to new or existing feature request..." at bounding box center [1057, 195] width 134 height 10
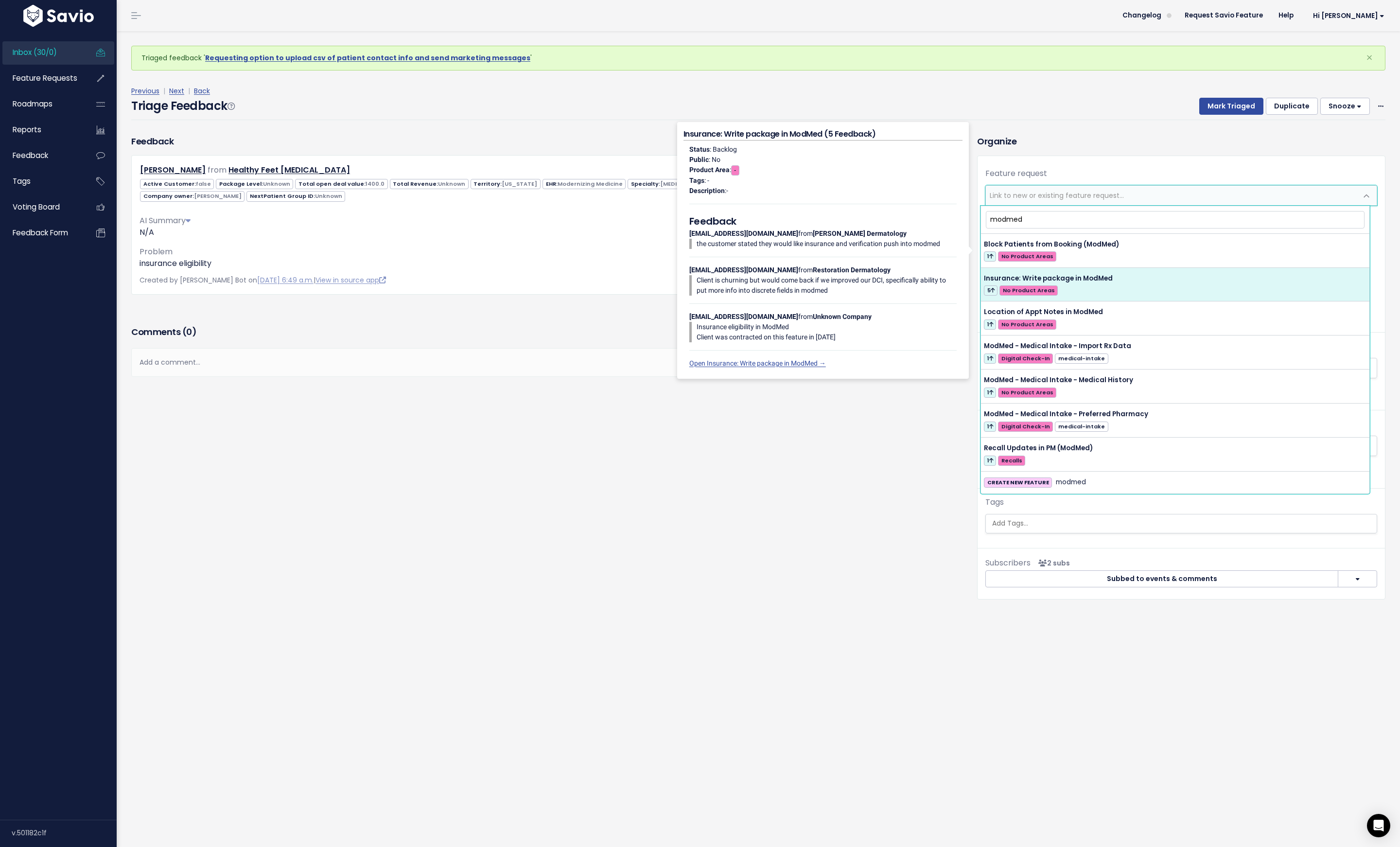
type input "modmed"
select select "54251"
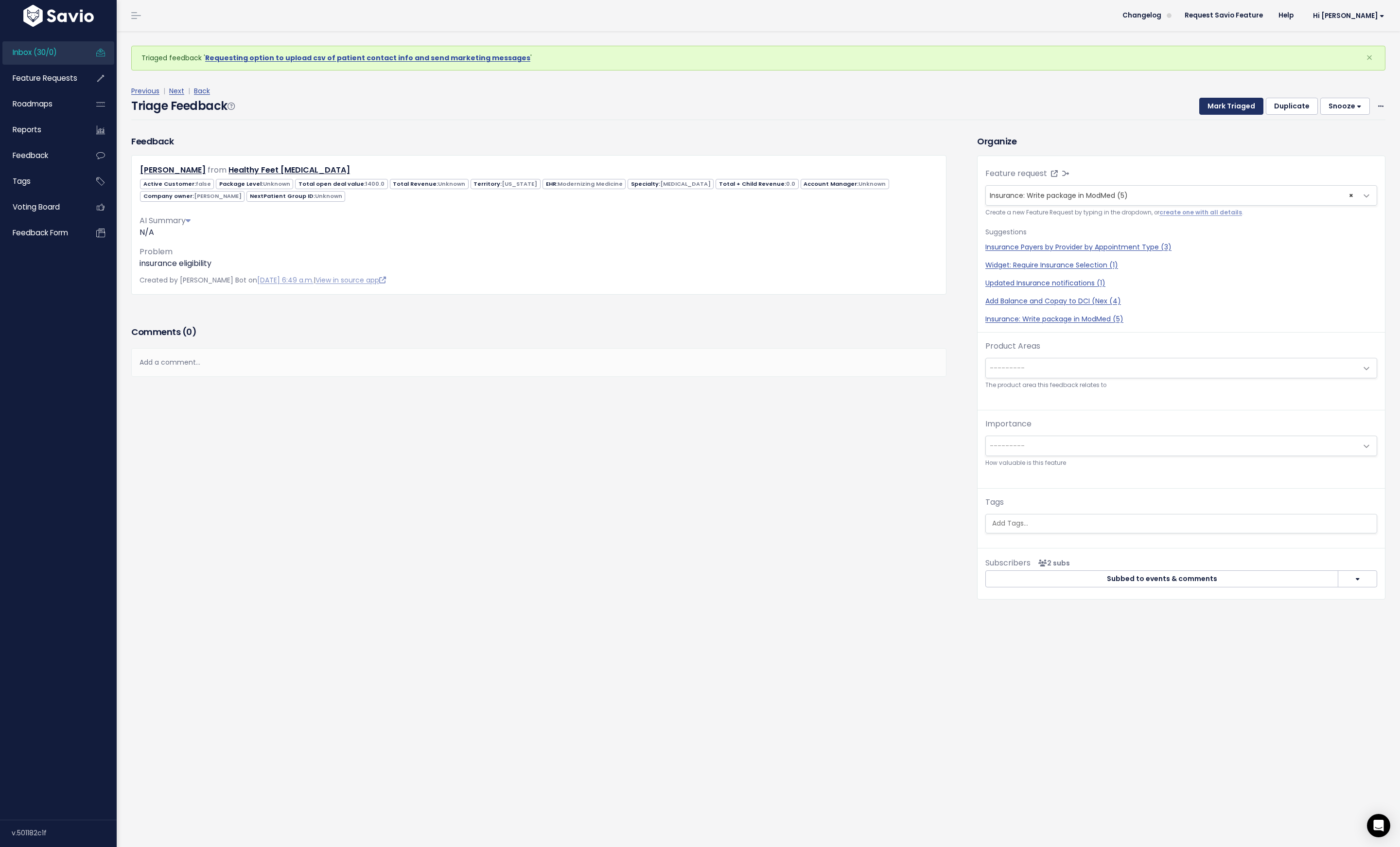
click at [1218, 102] on button "Mark Triaged" at bounding box center [1231, 107] width 64 height 18
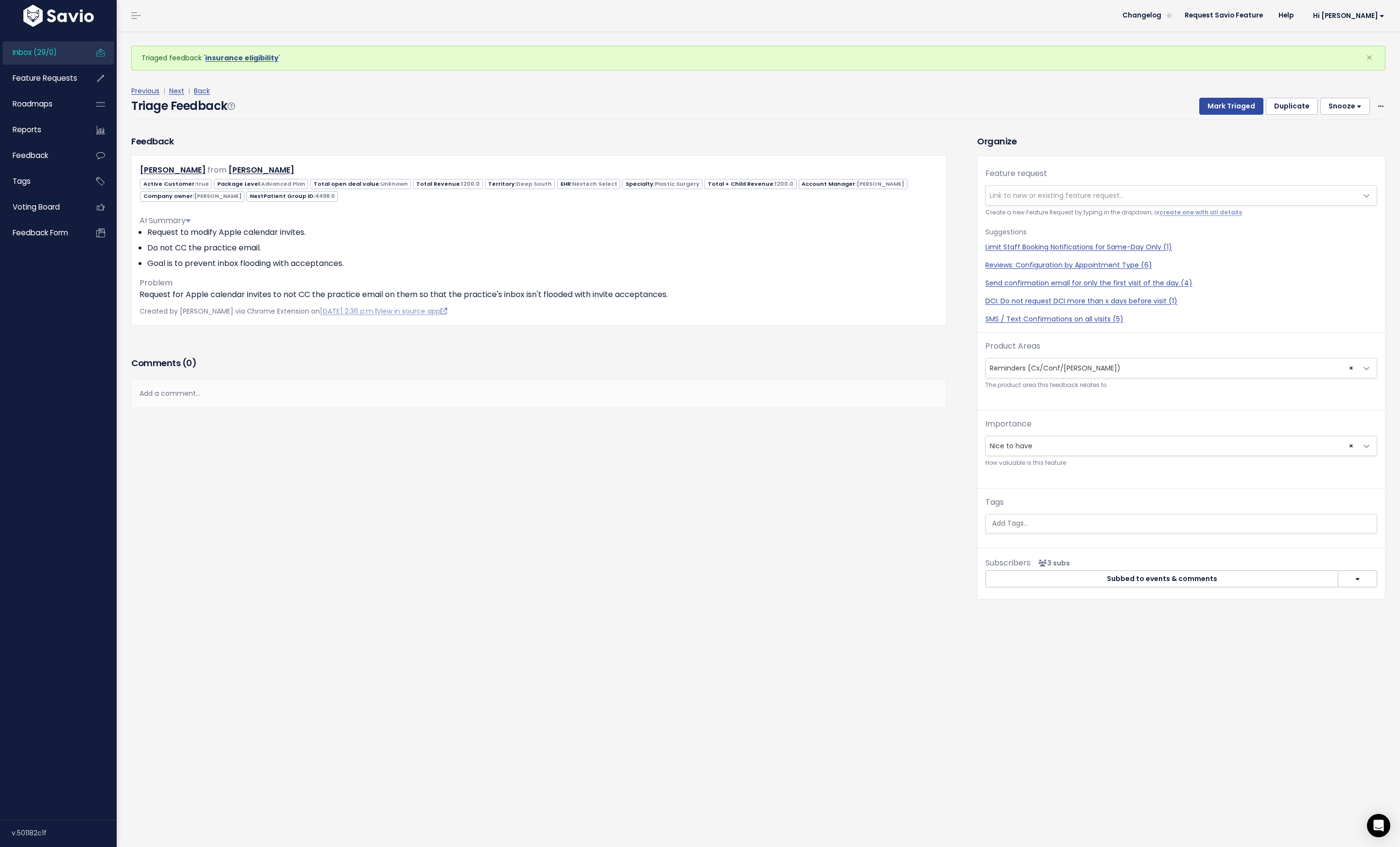
click at [1043, 196] on span "Link to new or existing feature request..." at bounding box center [1057, 195] width 134 height 10
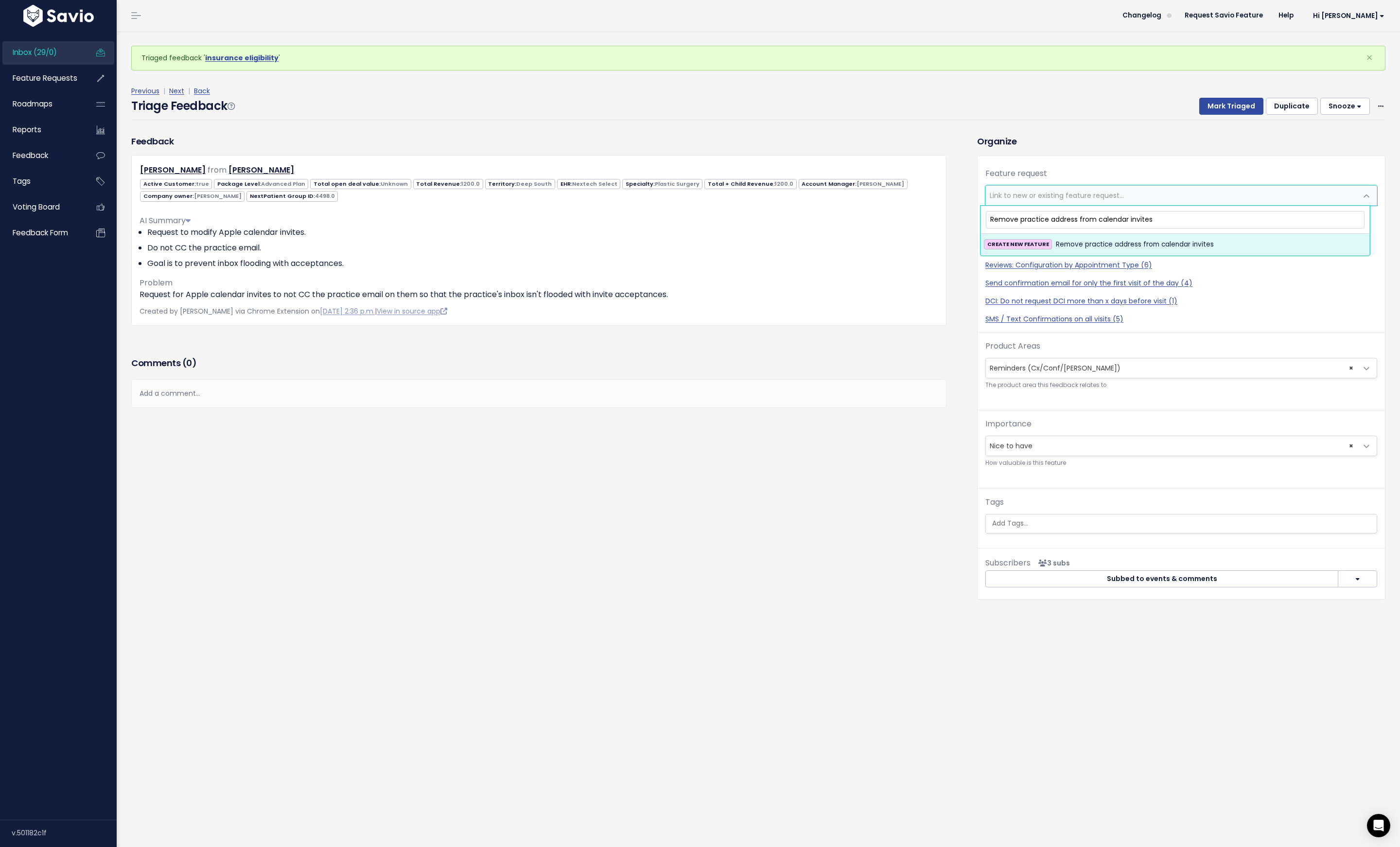
type input "Remove practice address from calendar invites"
click at [1091, 247] on span "Remove practice address from calendar invites" at bounding box center [1134, 244] width 158 height 12
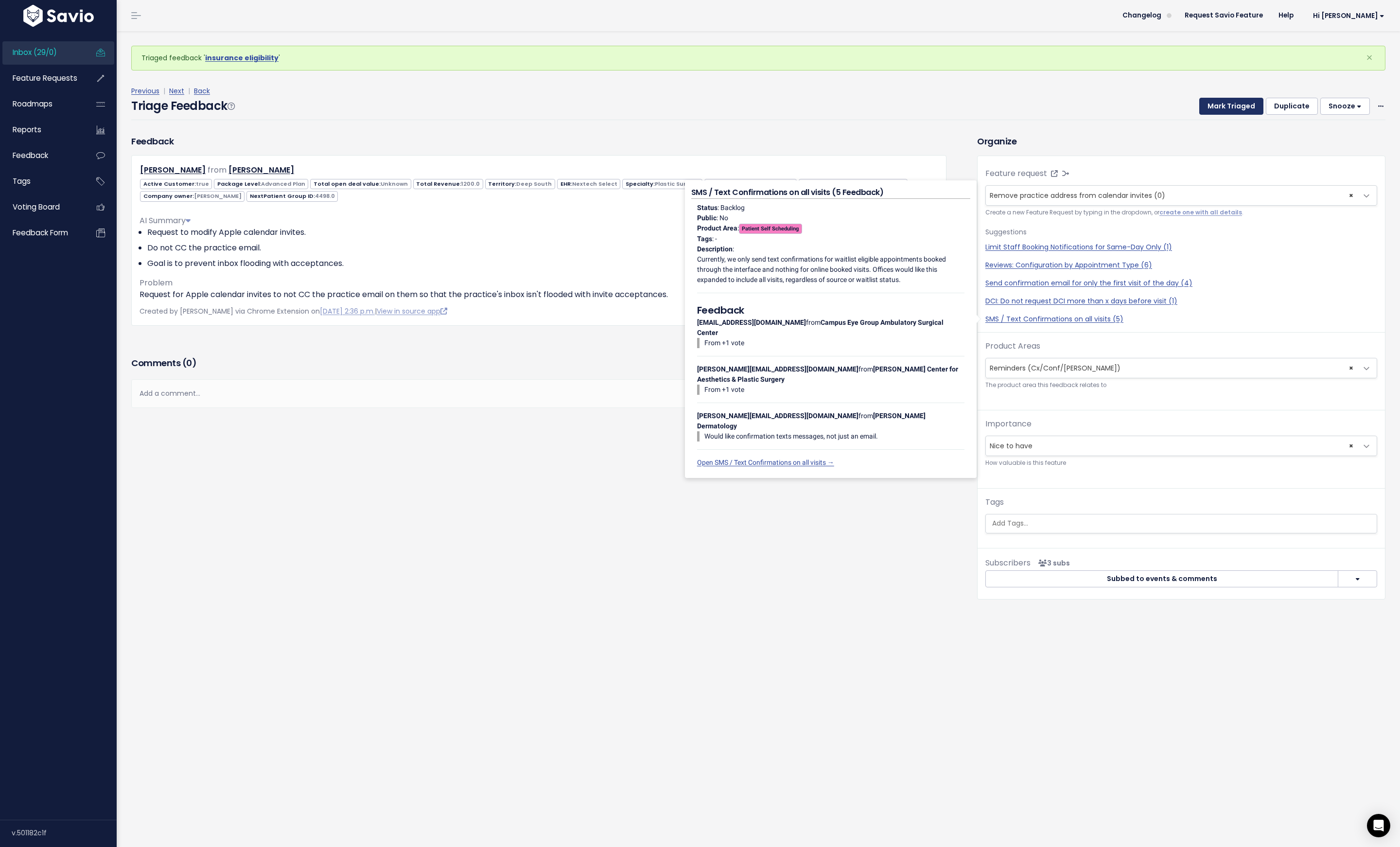
click at [1211, 105] on button "Mark Triaged" at bounding box center [1231, 107] width 64 height 18
